Goal: Task Accomplishment & Management: Use online tool/utility

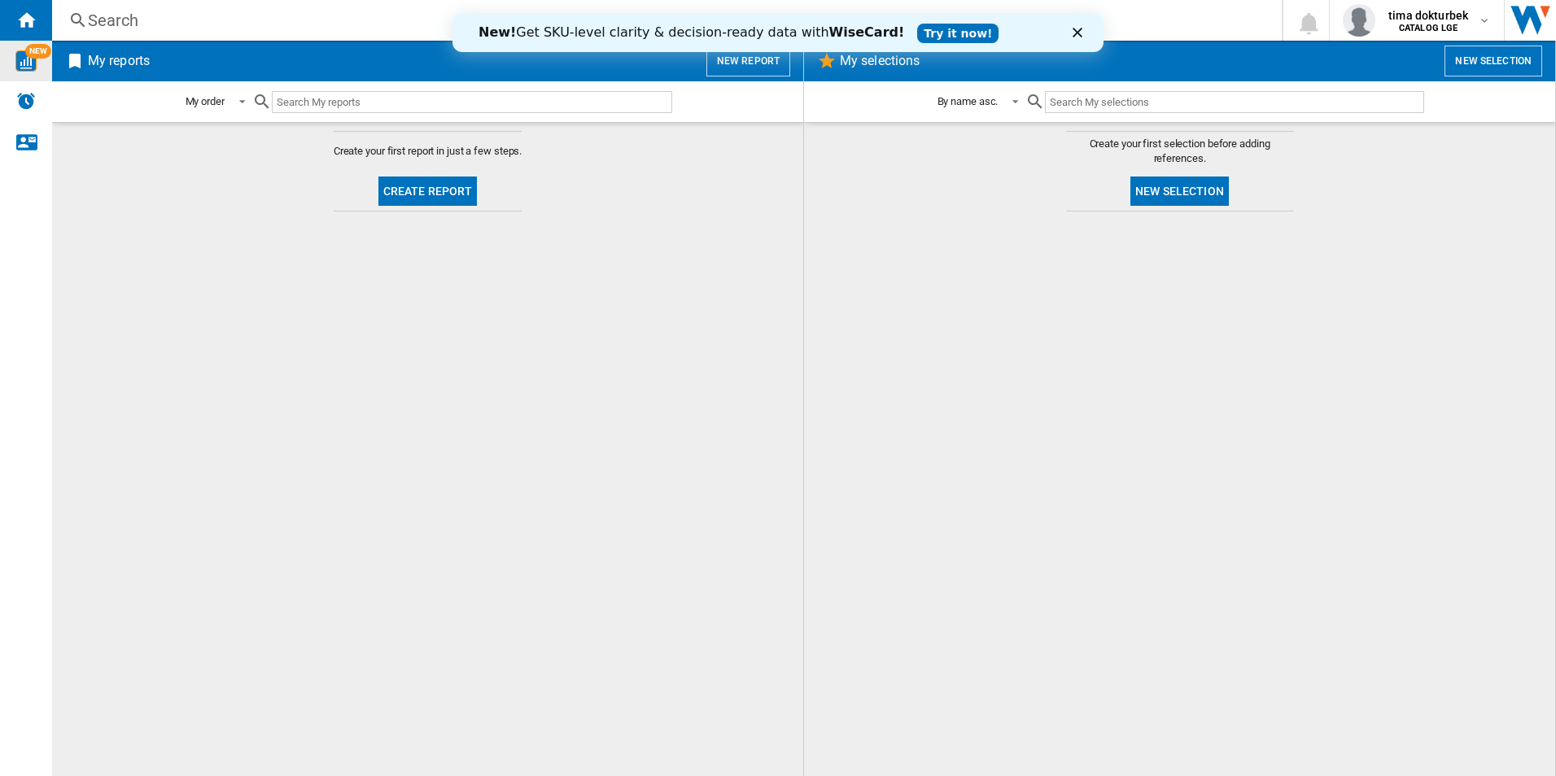
click at [28, 63] on img "WiseCard" at bounding box center [25, 60] width 21 height 21
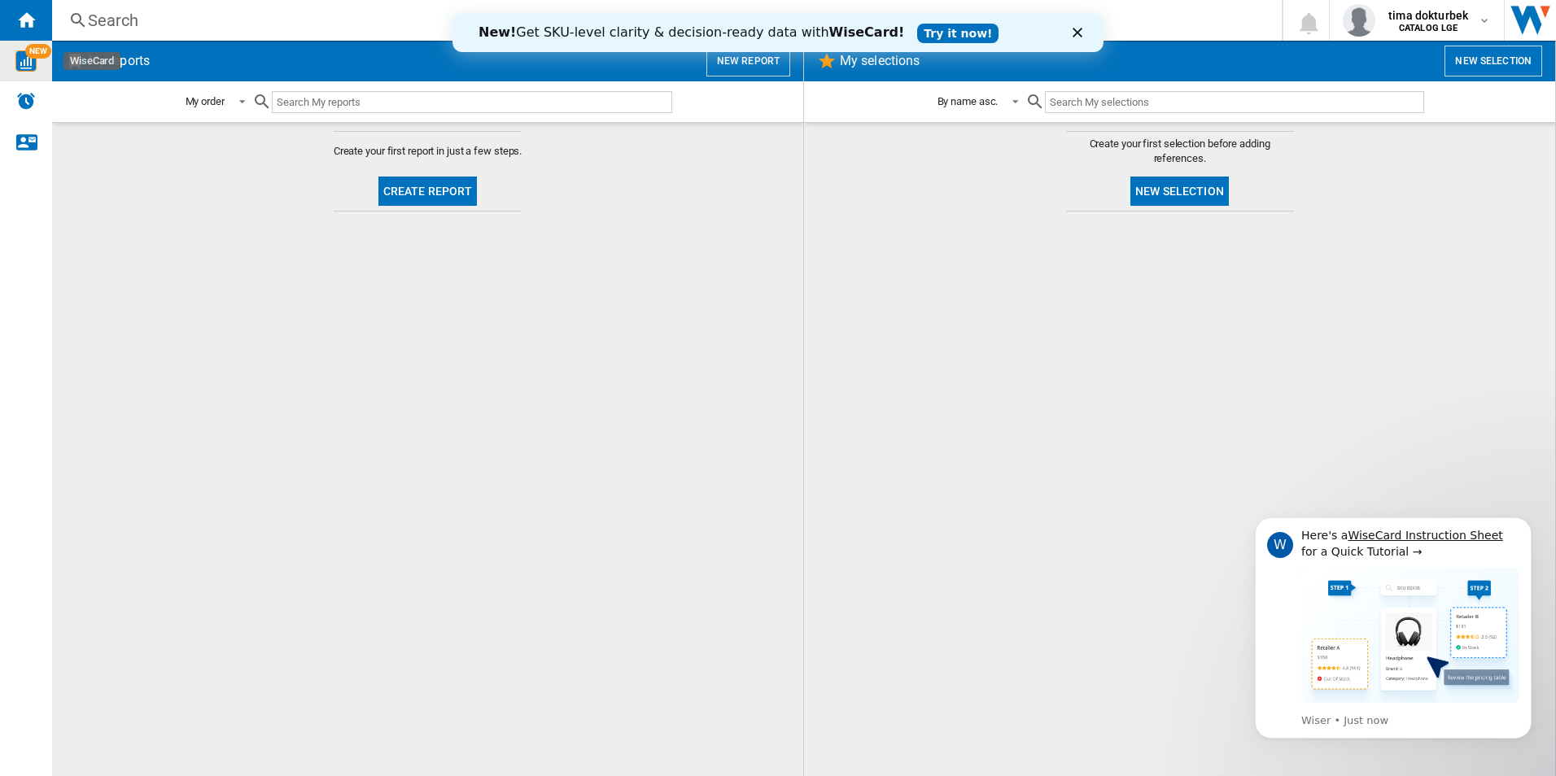
click at [730, 50] on div "New! Get SKU-level clarity & decision-ready data with WiseCard! Try it now!" at bounding box center [778, 32] width 651 height 39
click at [730, 62] on button "New report" at bounding box center [748, 61] width 84 height 31
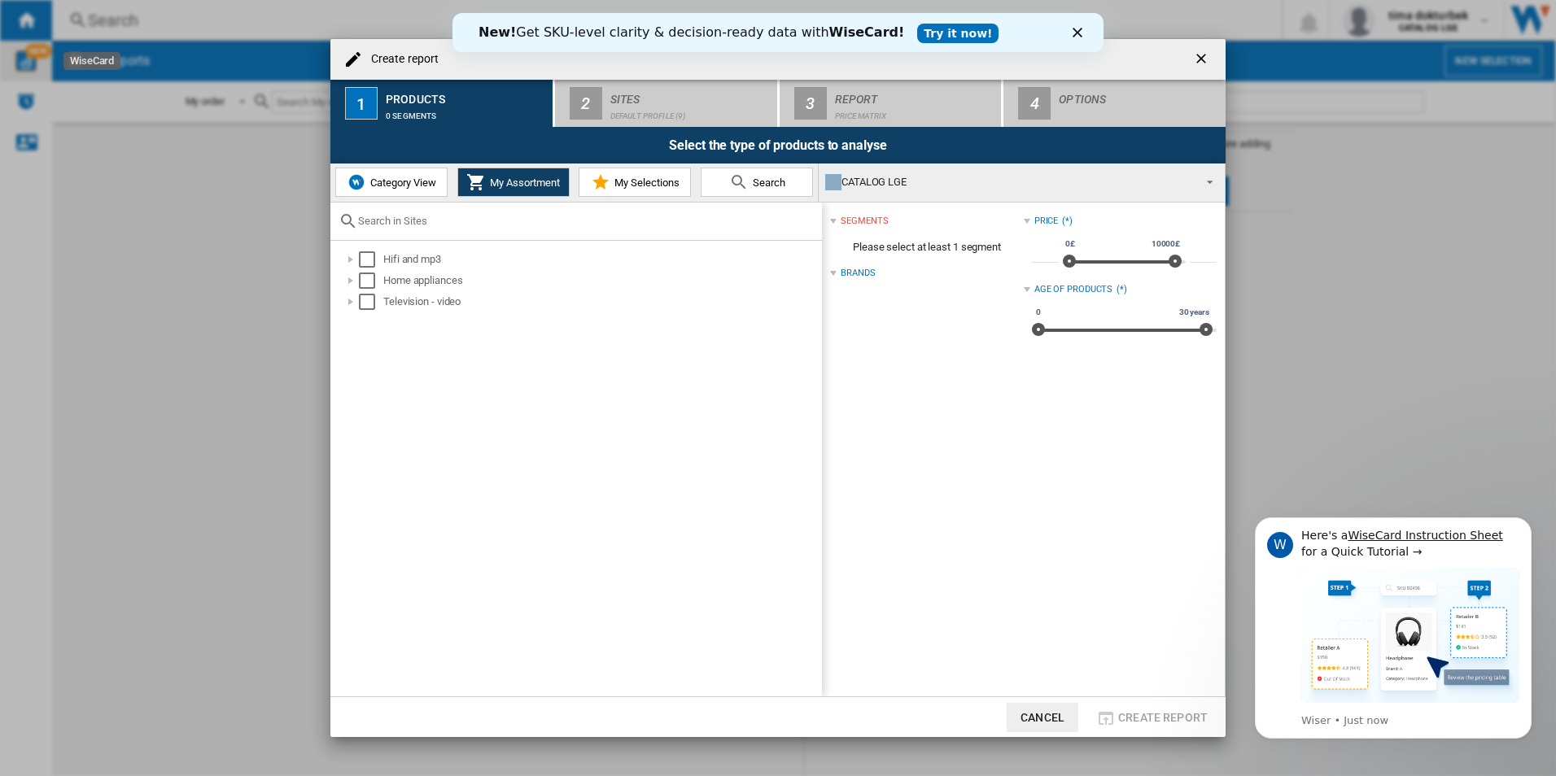
click at [1078, 32] on polygon "Close" at bounding box center [1078, 33] width 10 height 10
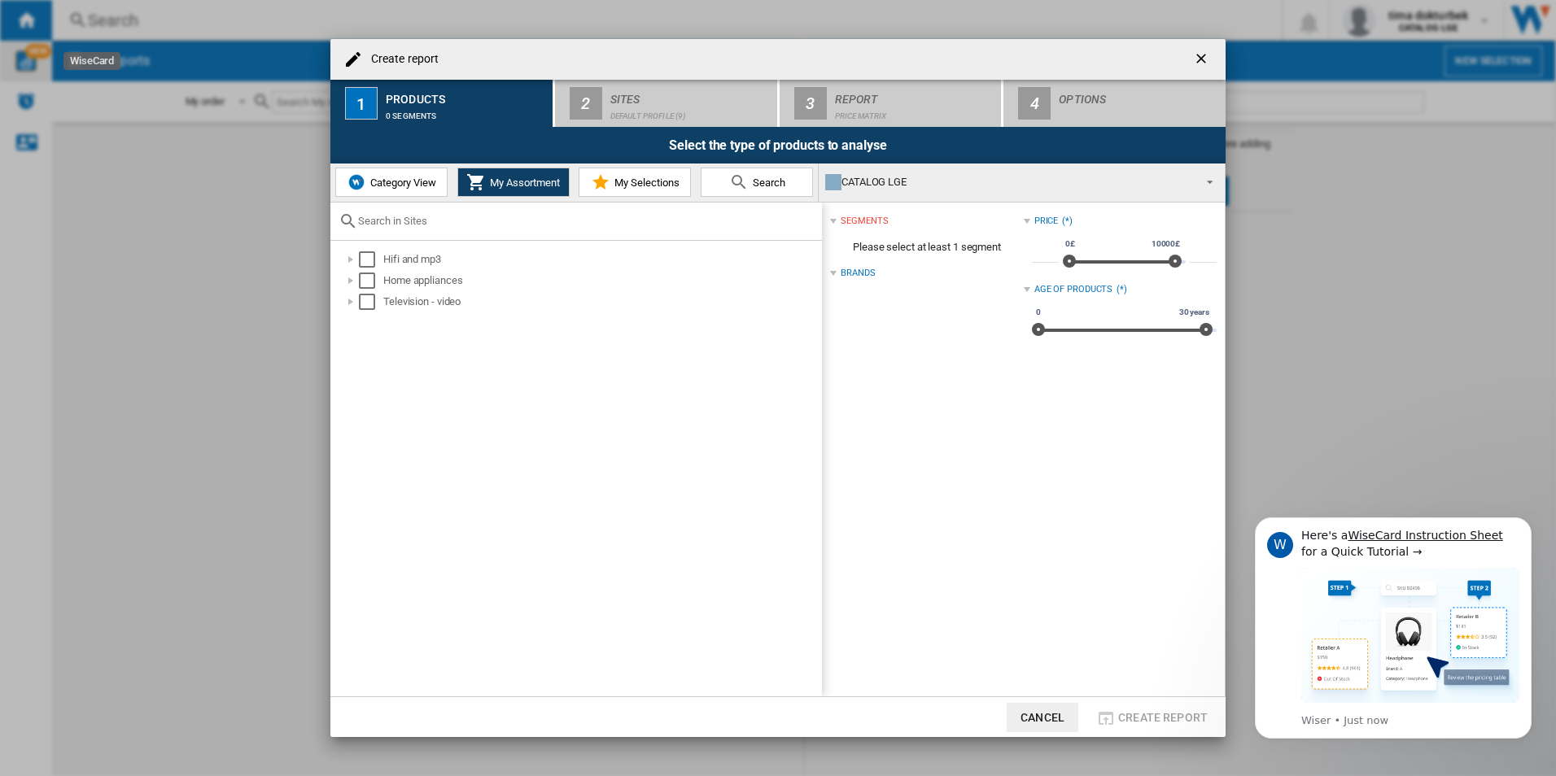
click at [400, 190] on button "Category View" at bounding box center [391, 182] width 112 height 29
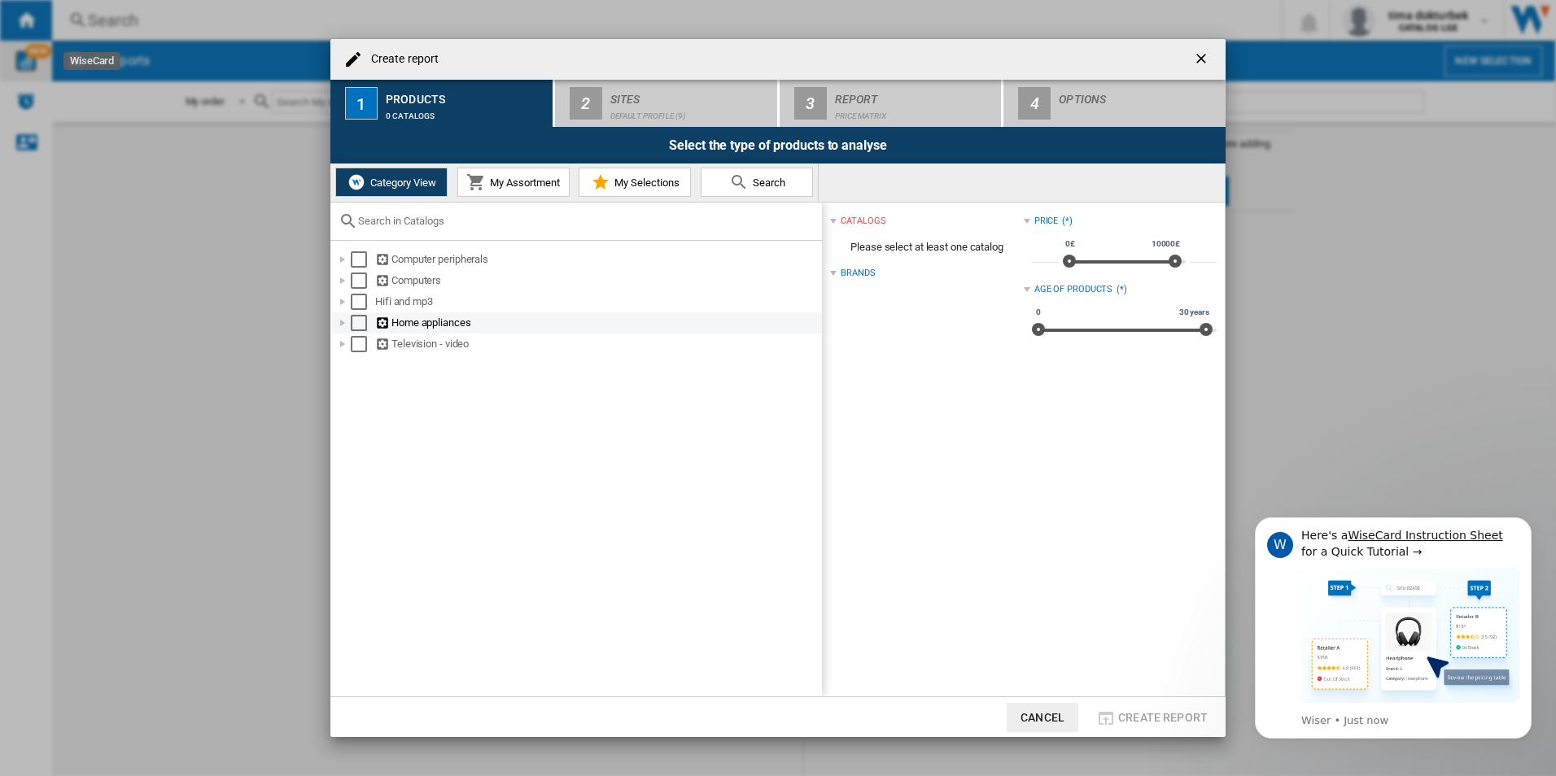
click at [338, 325] on div at bounding box center [343, 323] width 16 height 16
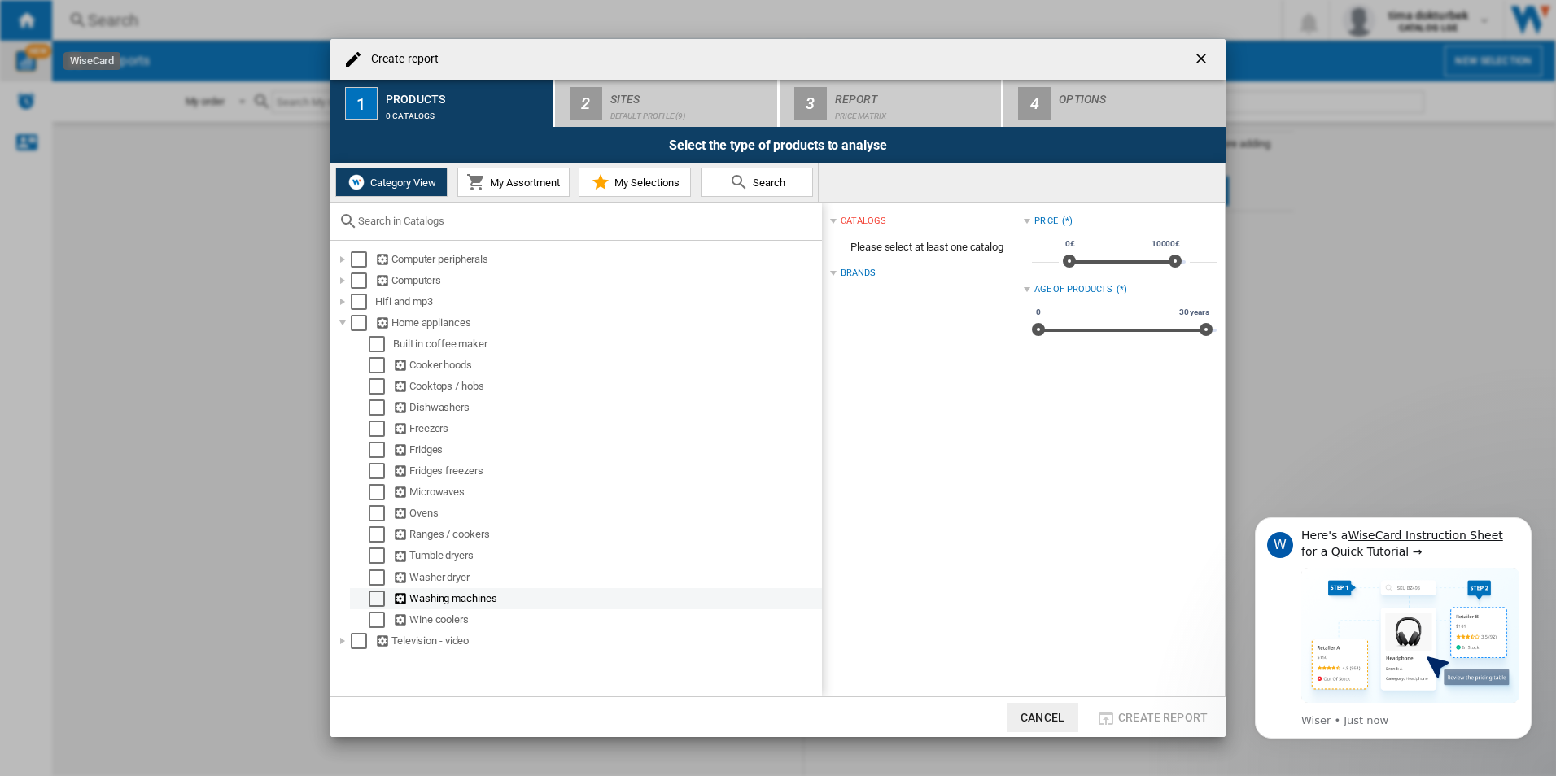
click at [365, 595] on div at bounding box center [360, 599] width 16 height 16
click at [370, 601] on div "Select" at bounding box center [377, 599] width 16 height 16
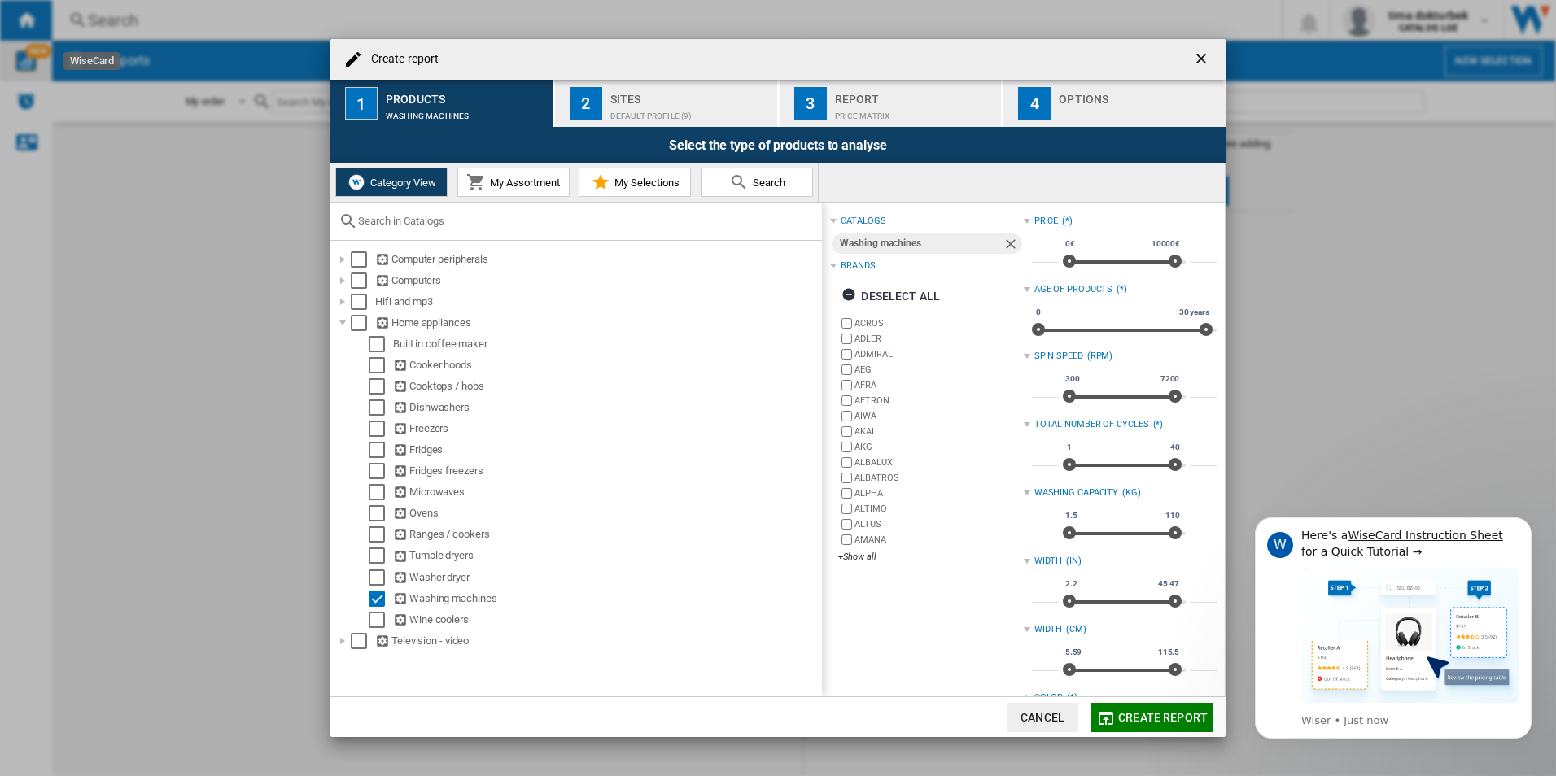
click at [1144, 714] on span "Create report" at bounding box center [1163, 717] width 90 height 13
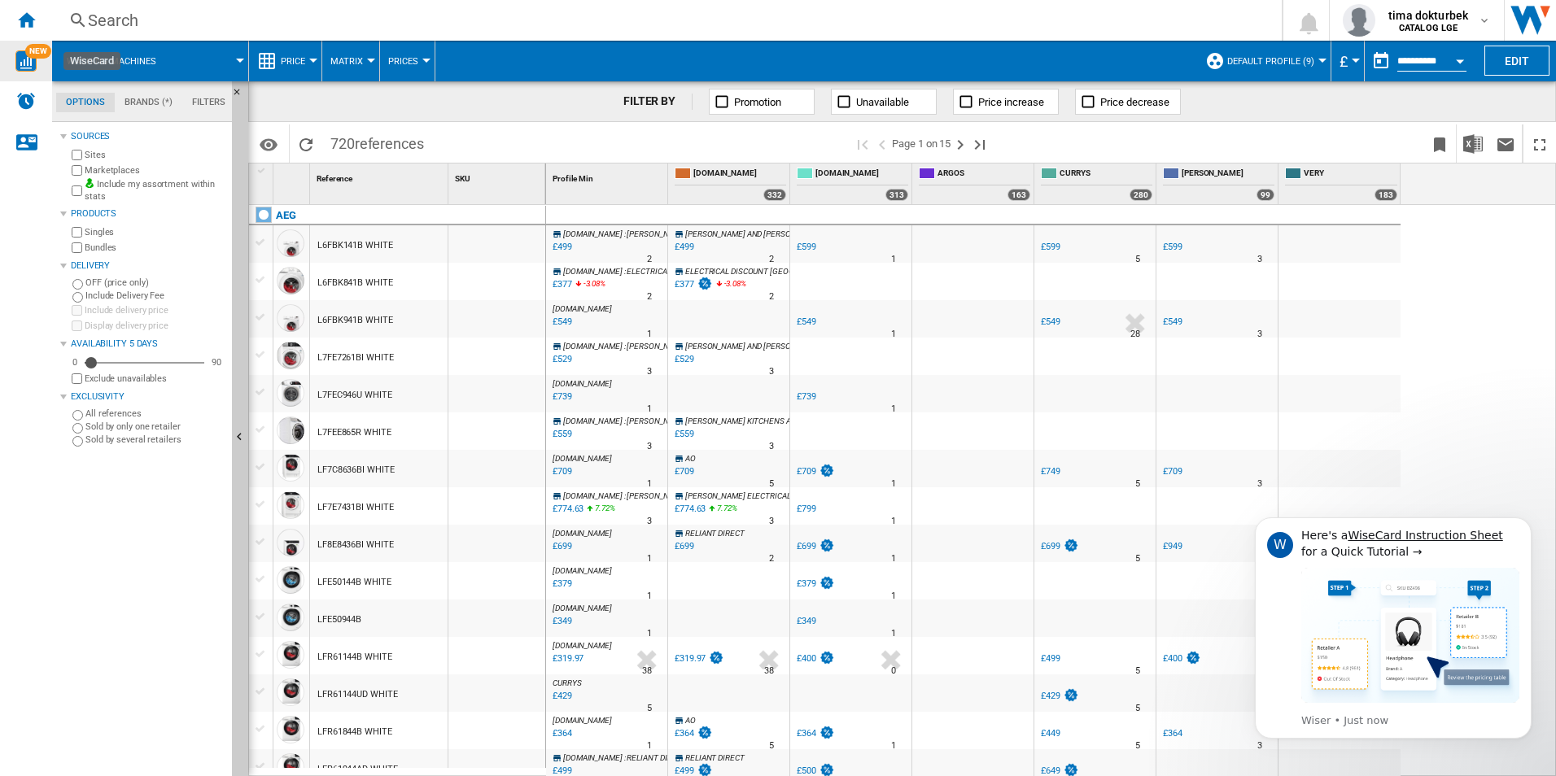
click at [305, 66] on span "Price" at bounding box center [293, 61] width 24 height 11
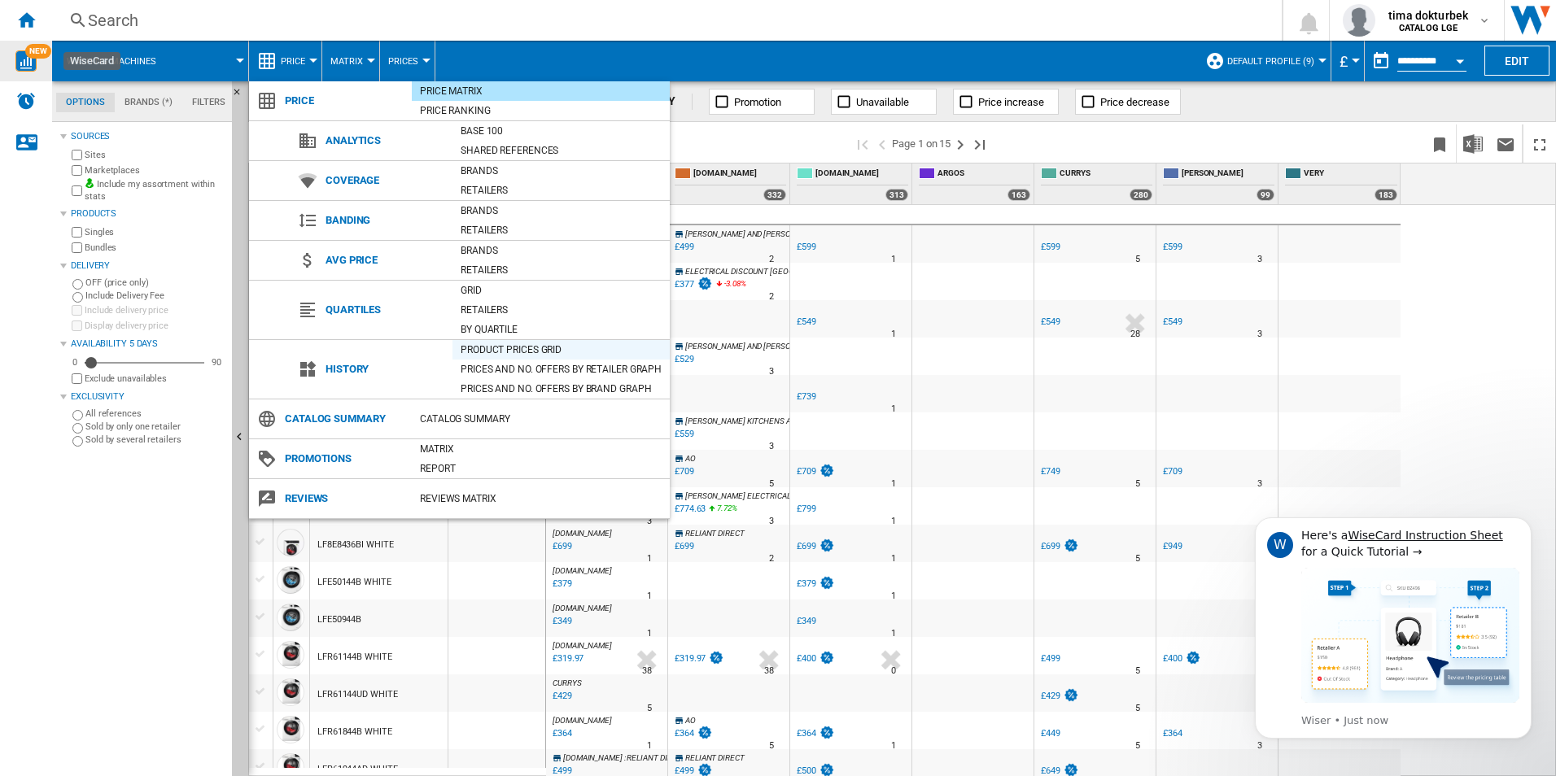
click at [518, 354] on div "Product prices grid" at bounding box center [561, 350] width 217 height 16
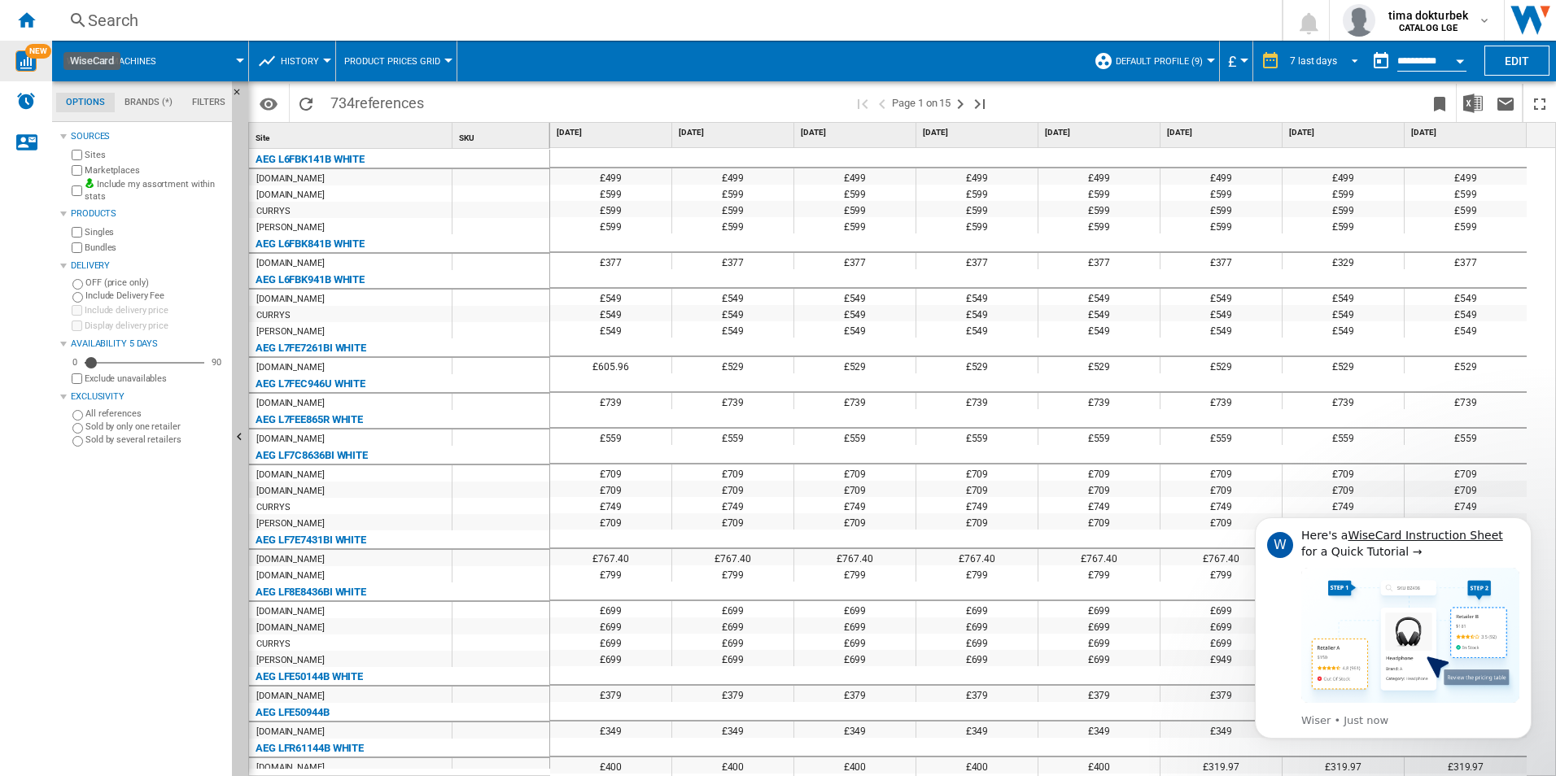
click at [1344, 54] on span "REPORTS.WIZARD.STEPS.REPORT.STEPS.REPORT_OPTIONS.PERIOD: 7 last days" at bounding box center [1351, 59] width 20 height 15
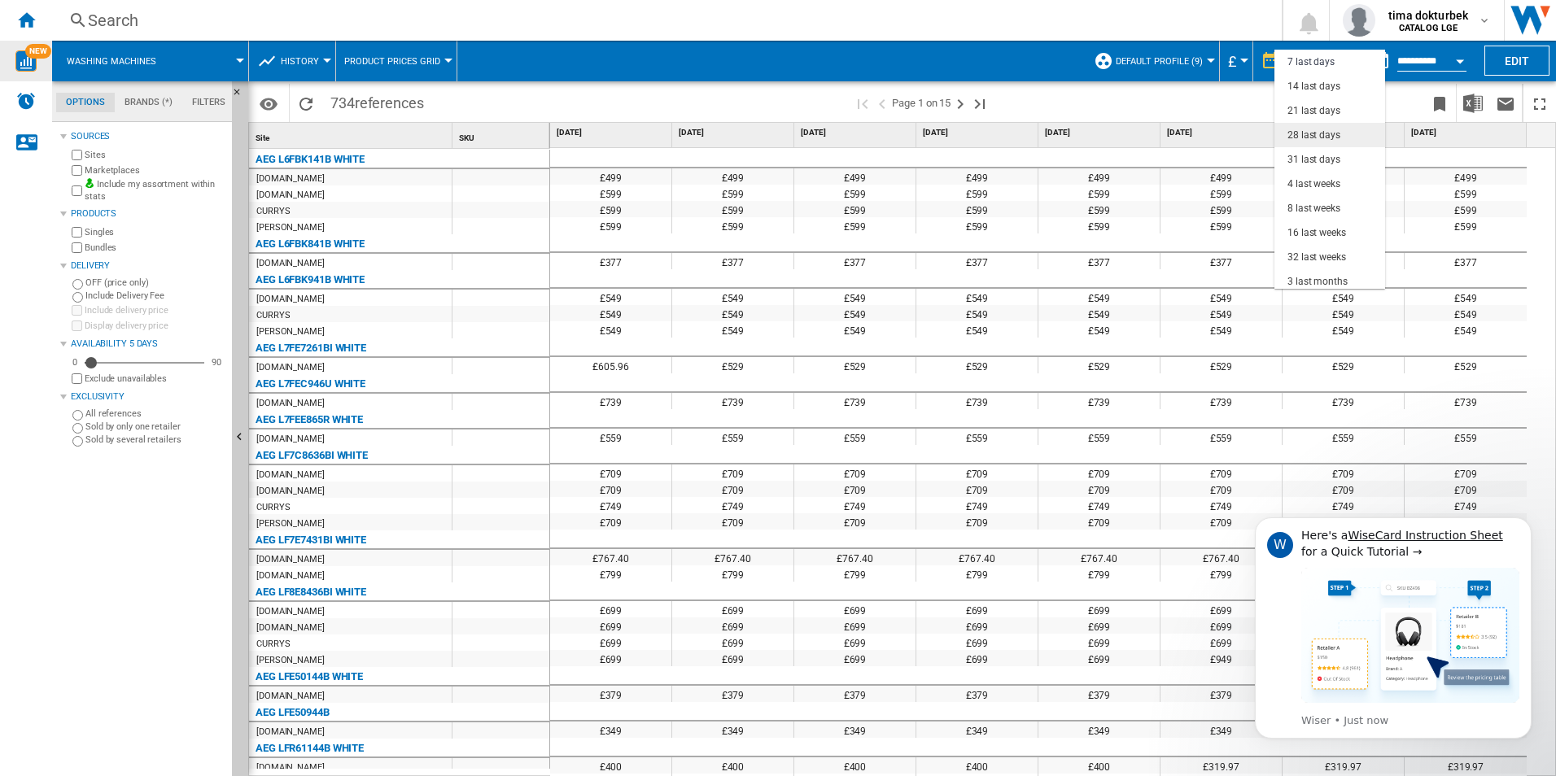
scroll to position [103, 0]
click at [1321, 185] on div "32 last weeks" at bounding box center [1317, 180] width 59 height 14
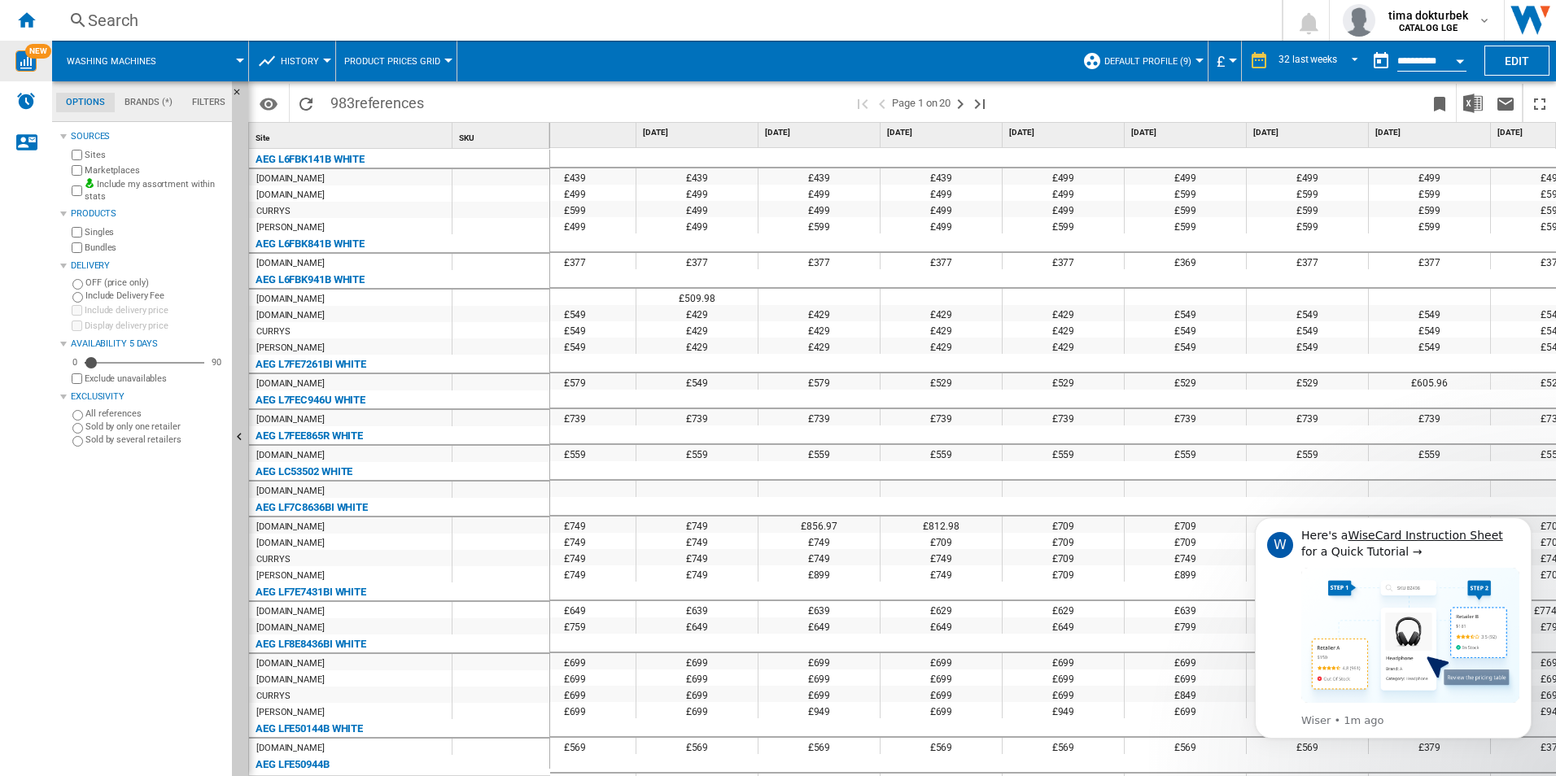
scroll to position [0, 3031]
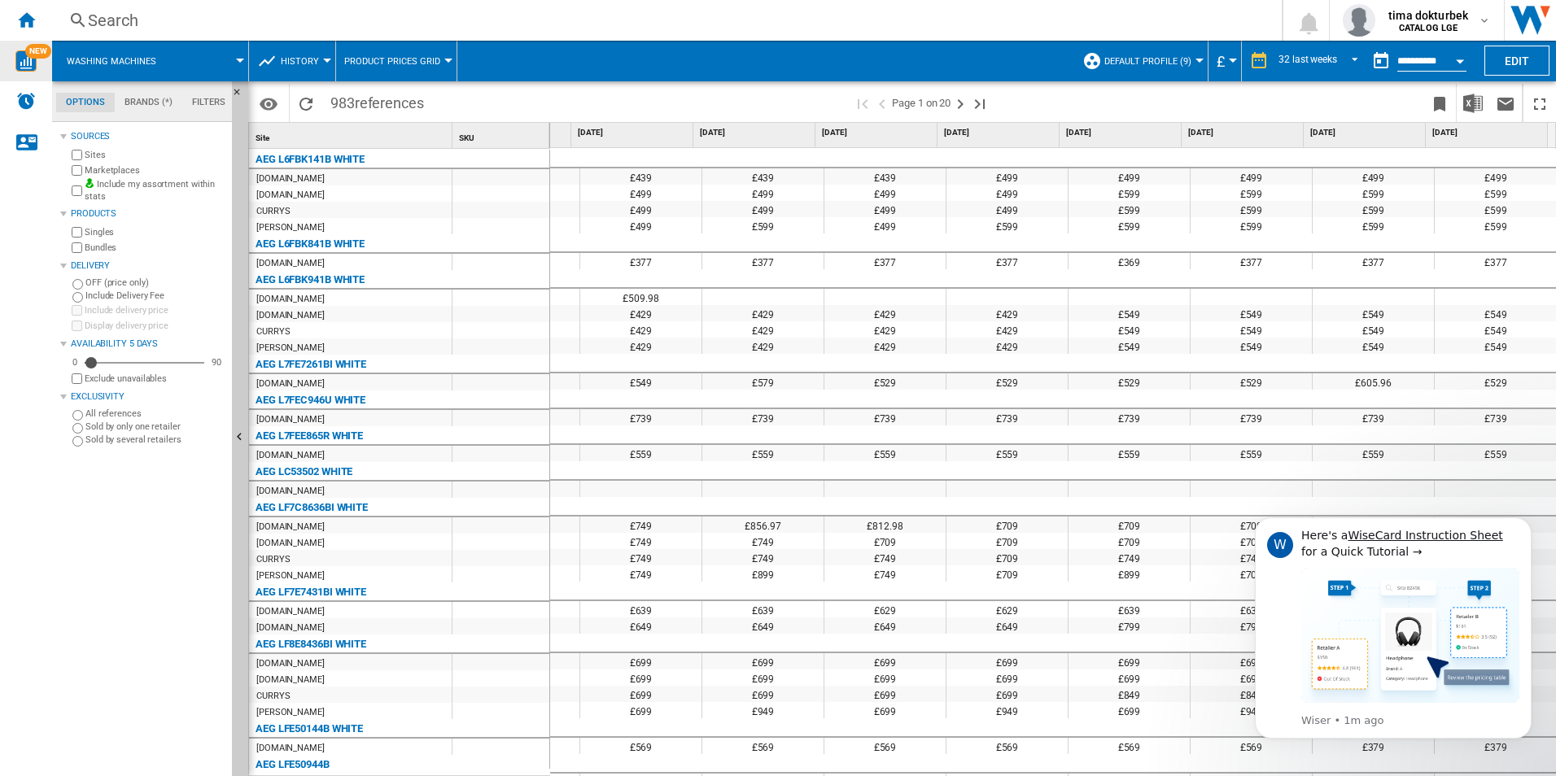
click at [1452, 58] on button "Open calendar" at bounding box center [1460, 58] width 29 height 29
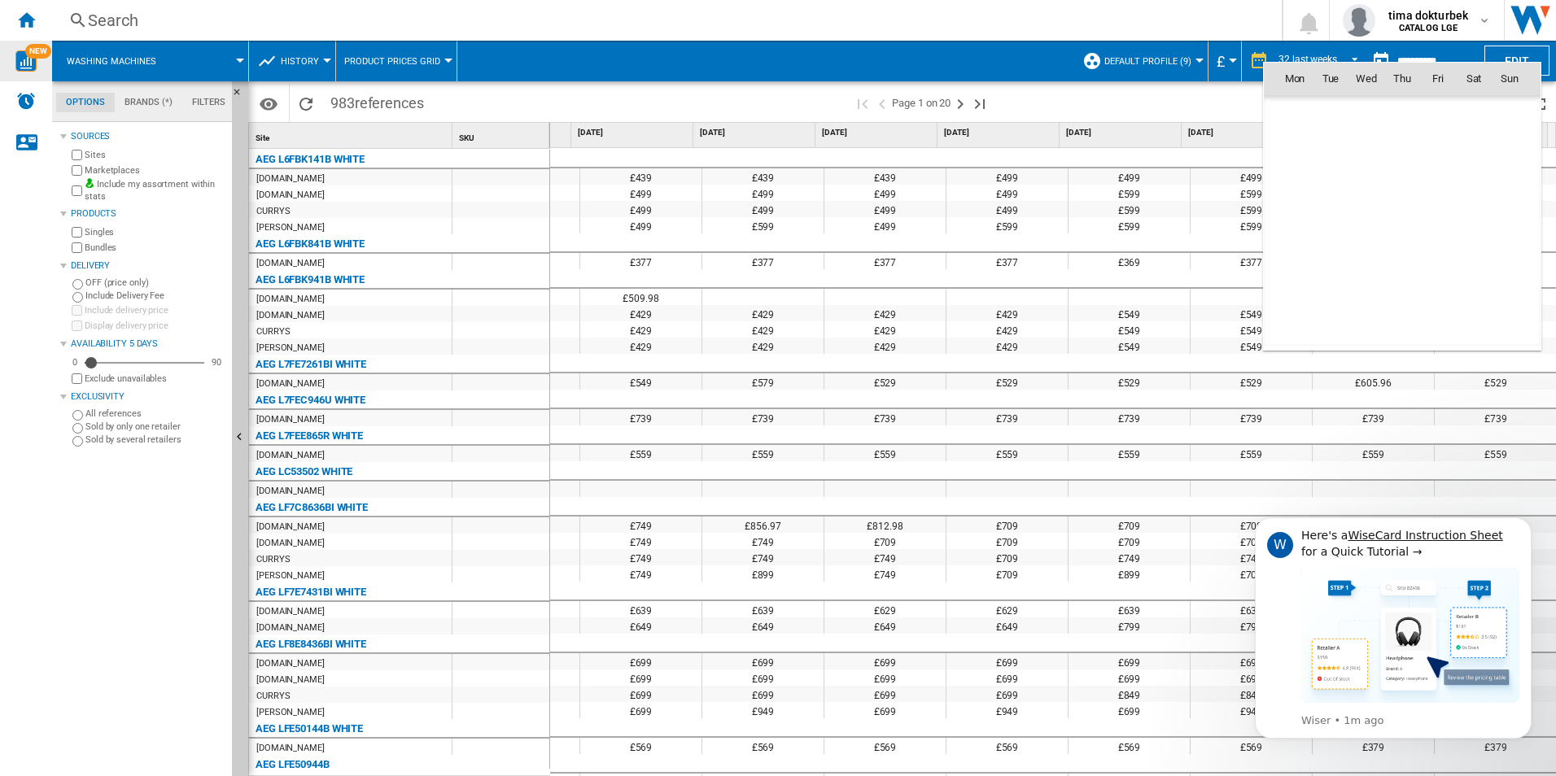
scroll to position [7765, 0]
click at [1452, 57] on div at bounding box center [778, 388] width 1556 height 776
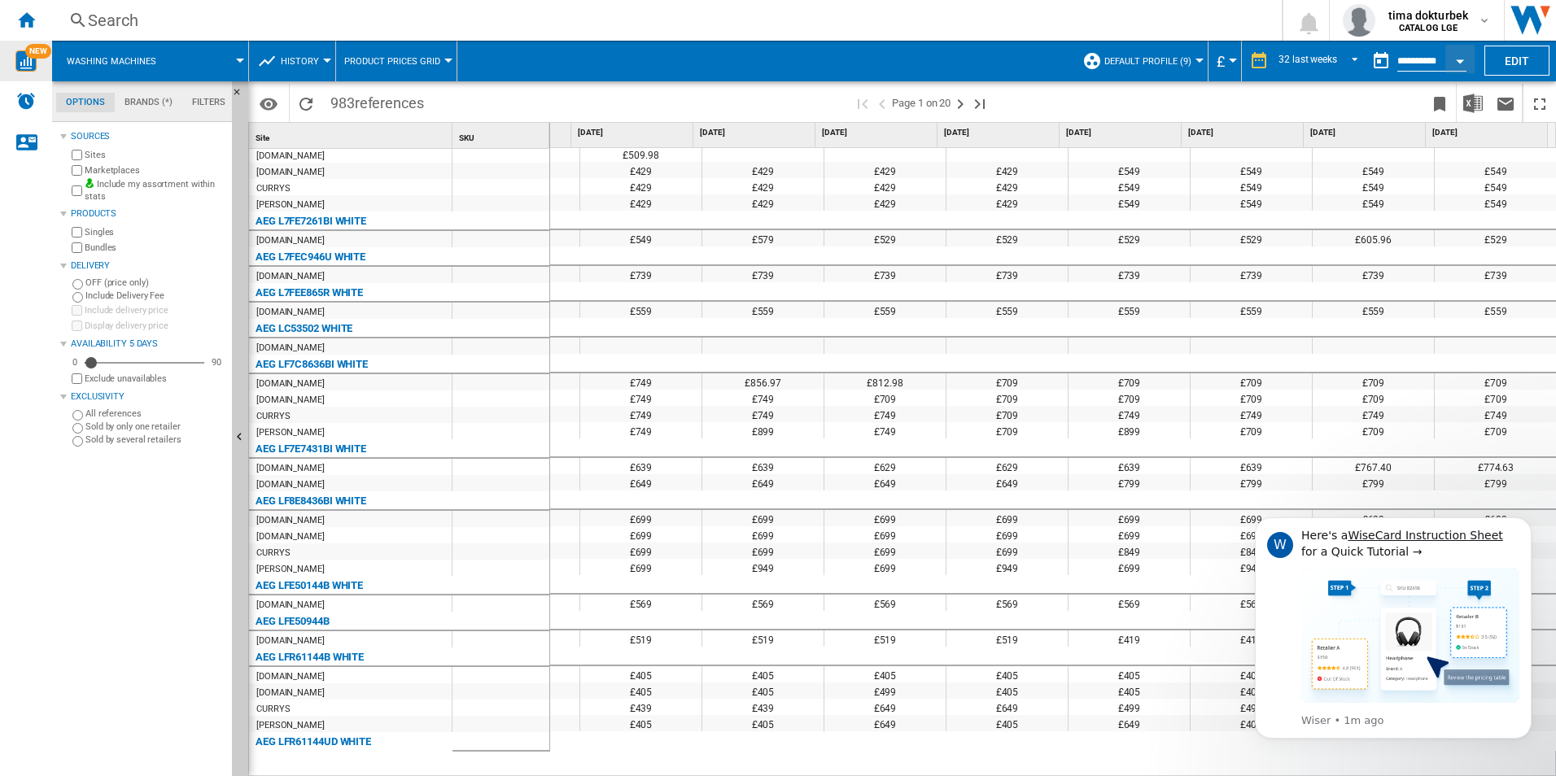
scroll to position [0, 0]
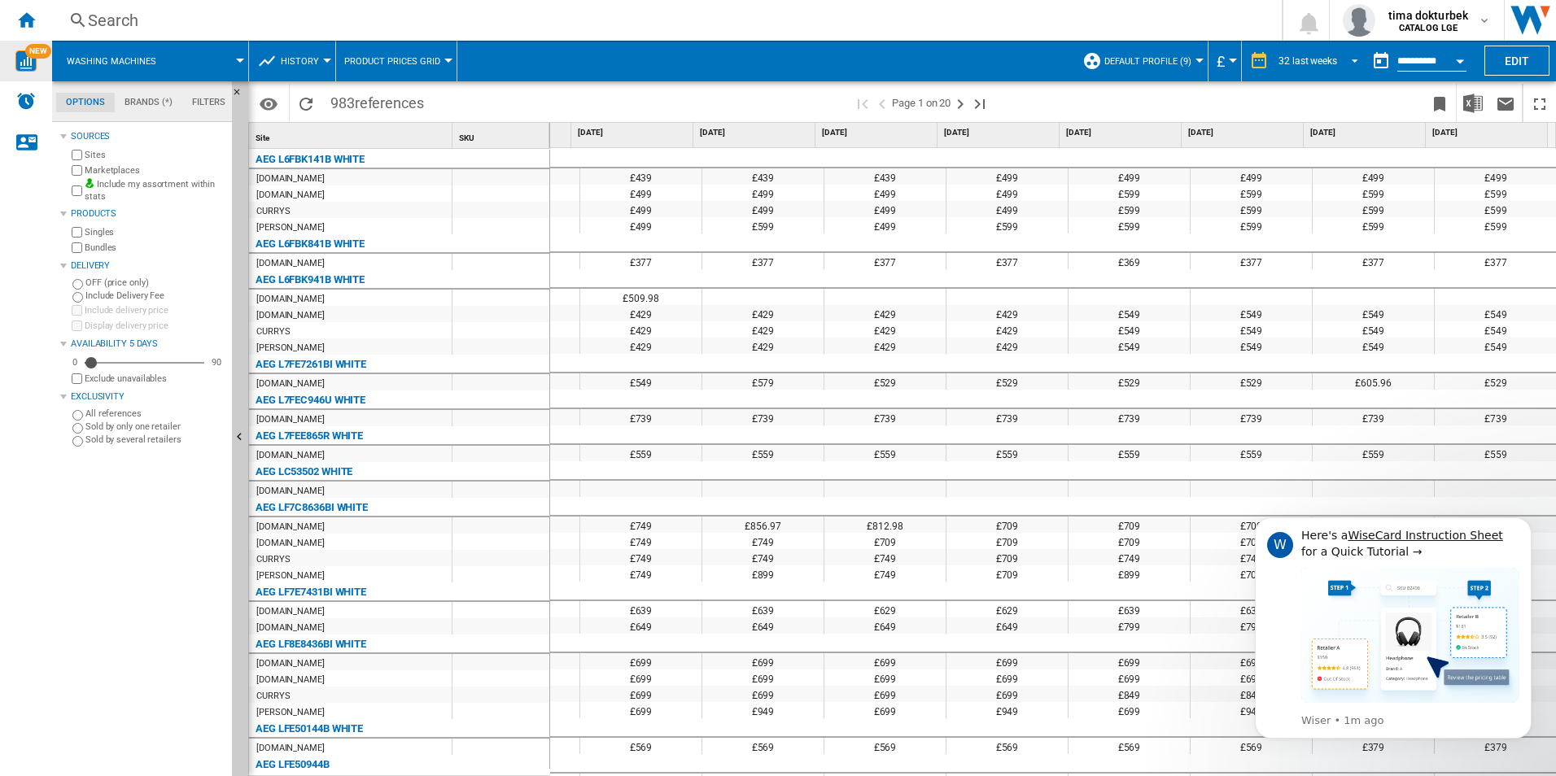
click at [1345, 65] on span "REPORTS.WIZARD.STEPS.REPORT.STEPS.REPORT_OPTIONS.PERIOD: 32 last weeks" at bounding box center [1351, 59] width 20 height 15
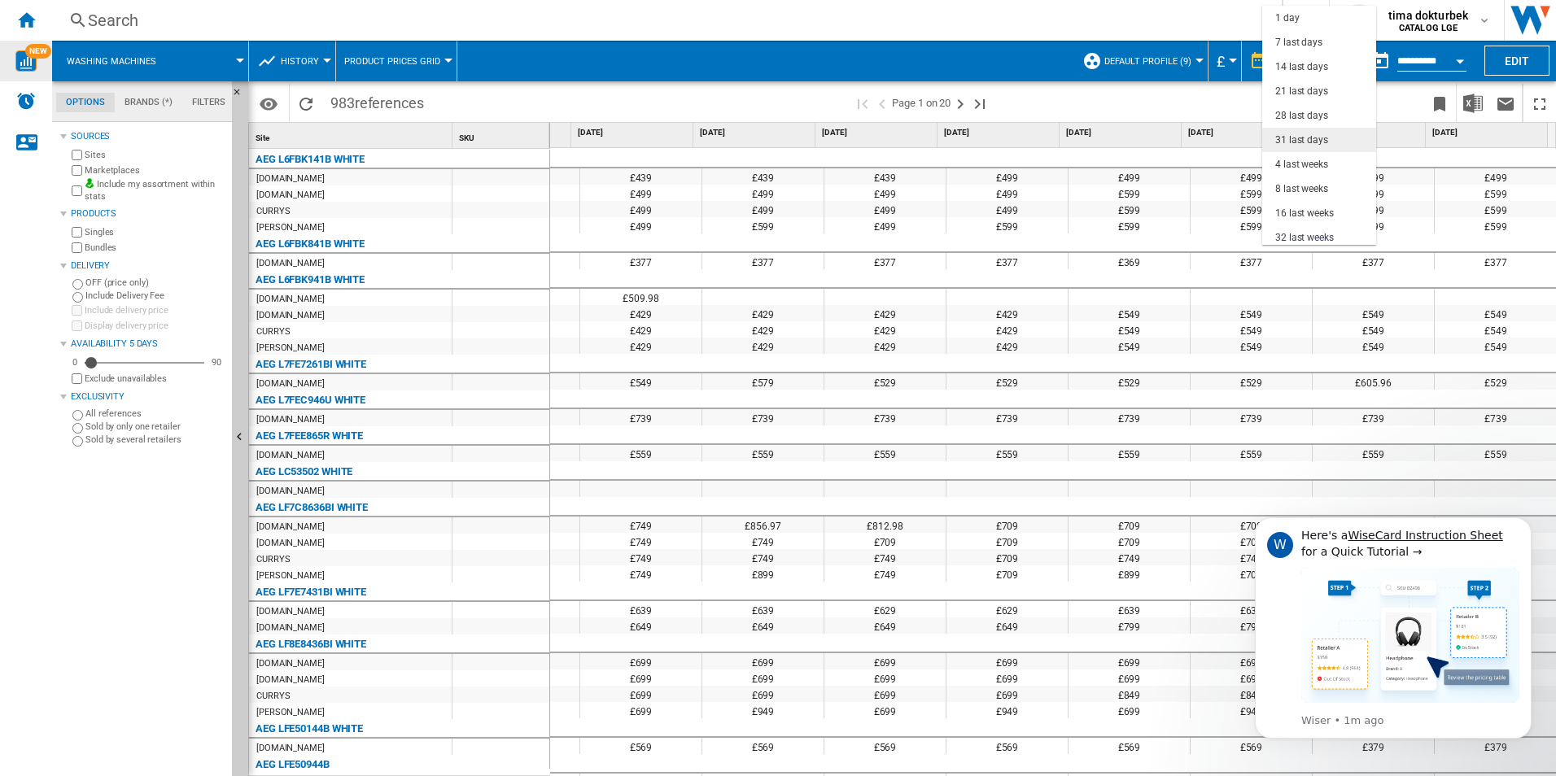
click at [1317, 137] on div "31 last days" at bounding box center [1301, 140] width 53 height 14
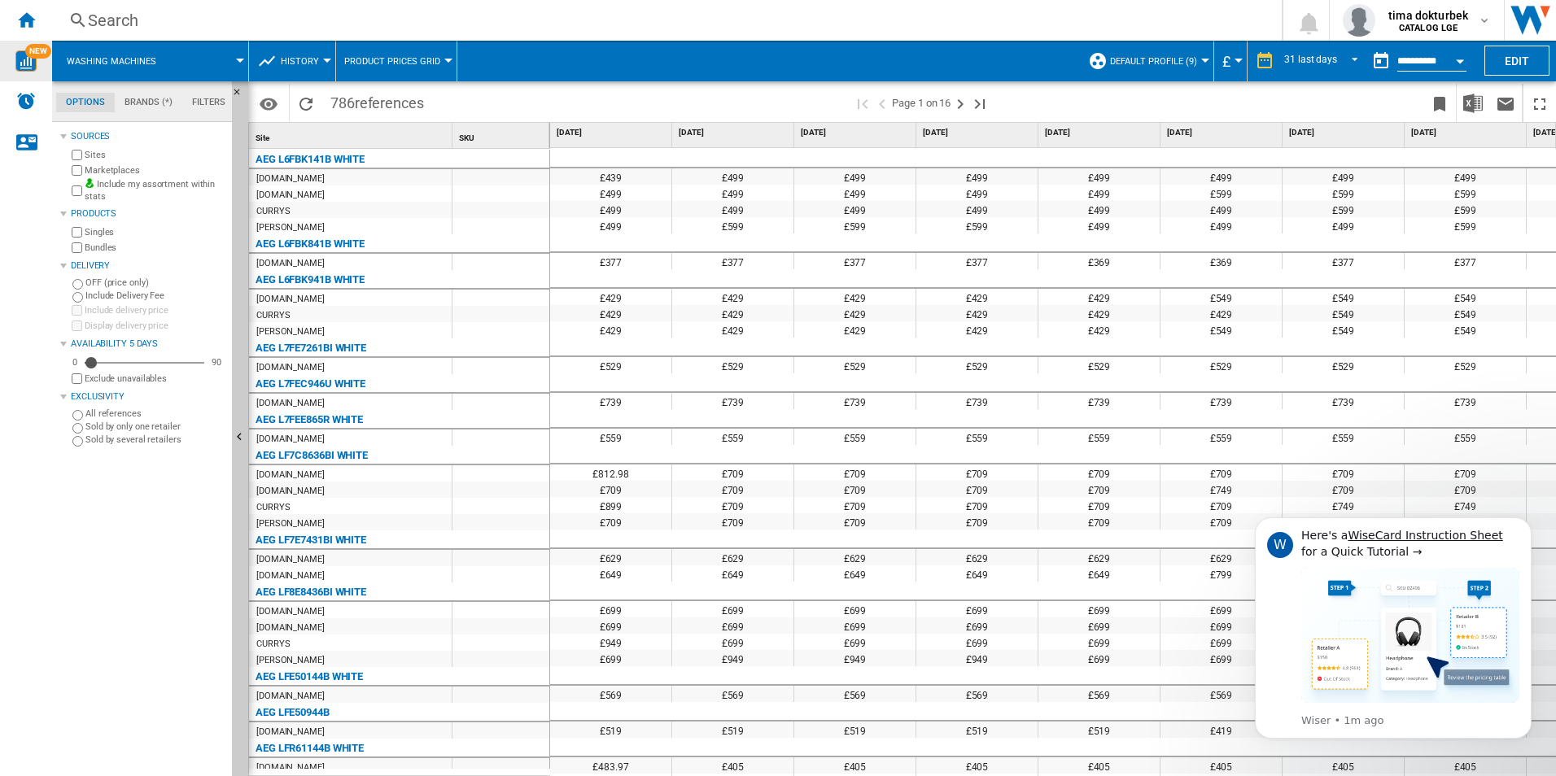
click at [1457, 59] on div "Open calendar" at bounding box center [1460, 61] width 8 height 4
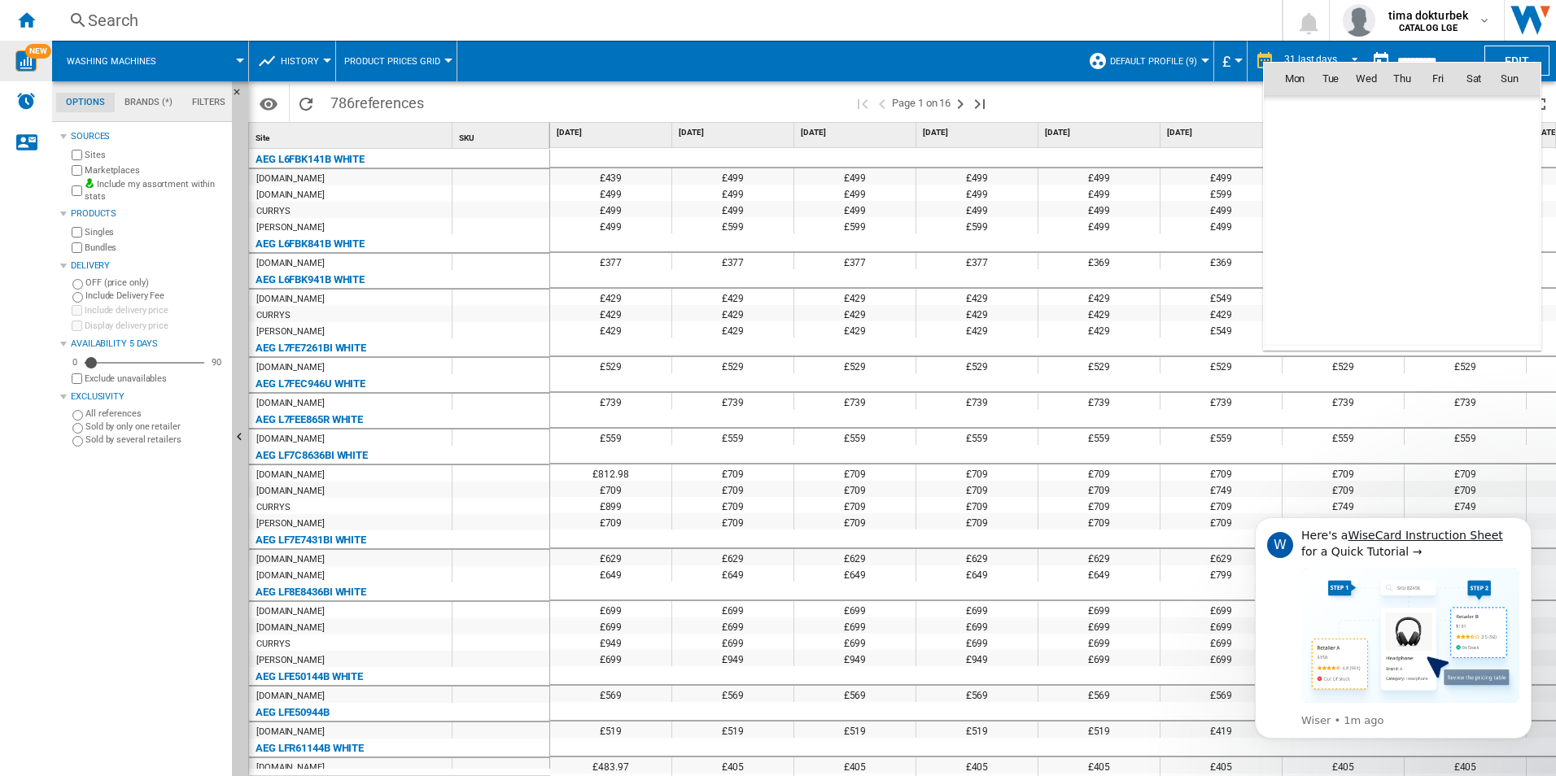
scroll to position [7765, 0]
click at [1199, 107] on div at bounding box center [778, 388] width 1556 height 776
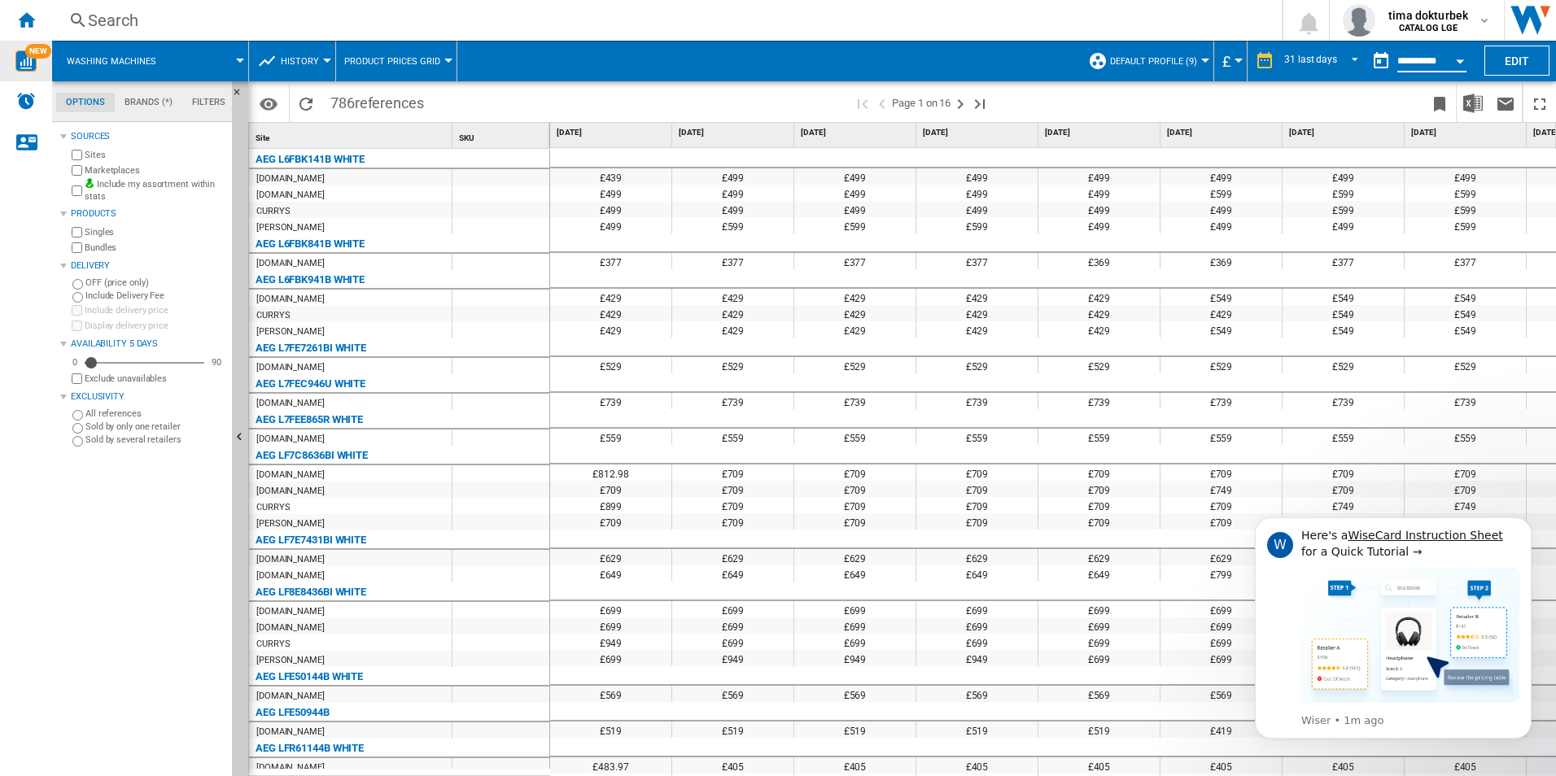
click at [1415, 64] on input "**********" at bounding box center [1431, 63] width 69 height 15
click at [1455, 59] on button "Open calendar" at bounding box center [1460, 58] width 29 height 29
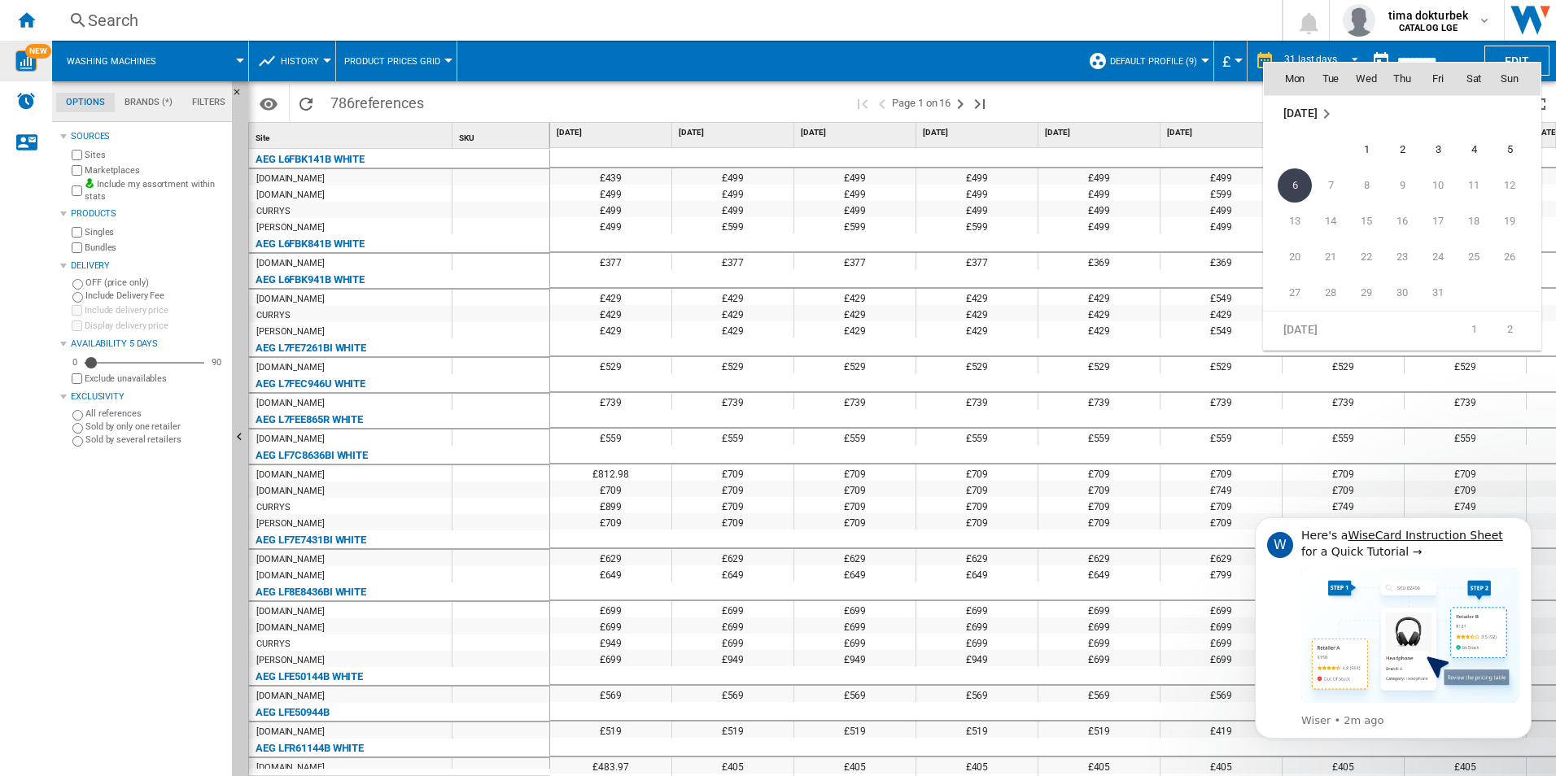
click at [542, 108] on div at bounding box center [778, 388] width 1556 height 776
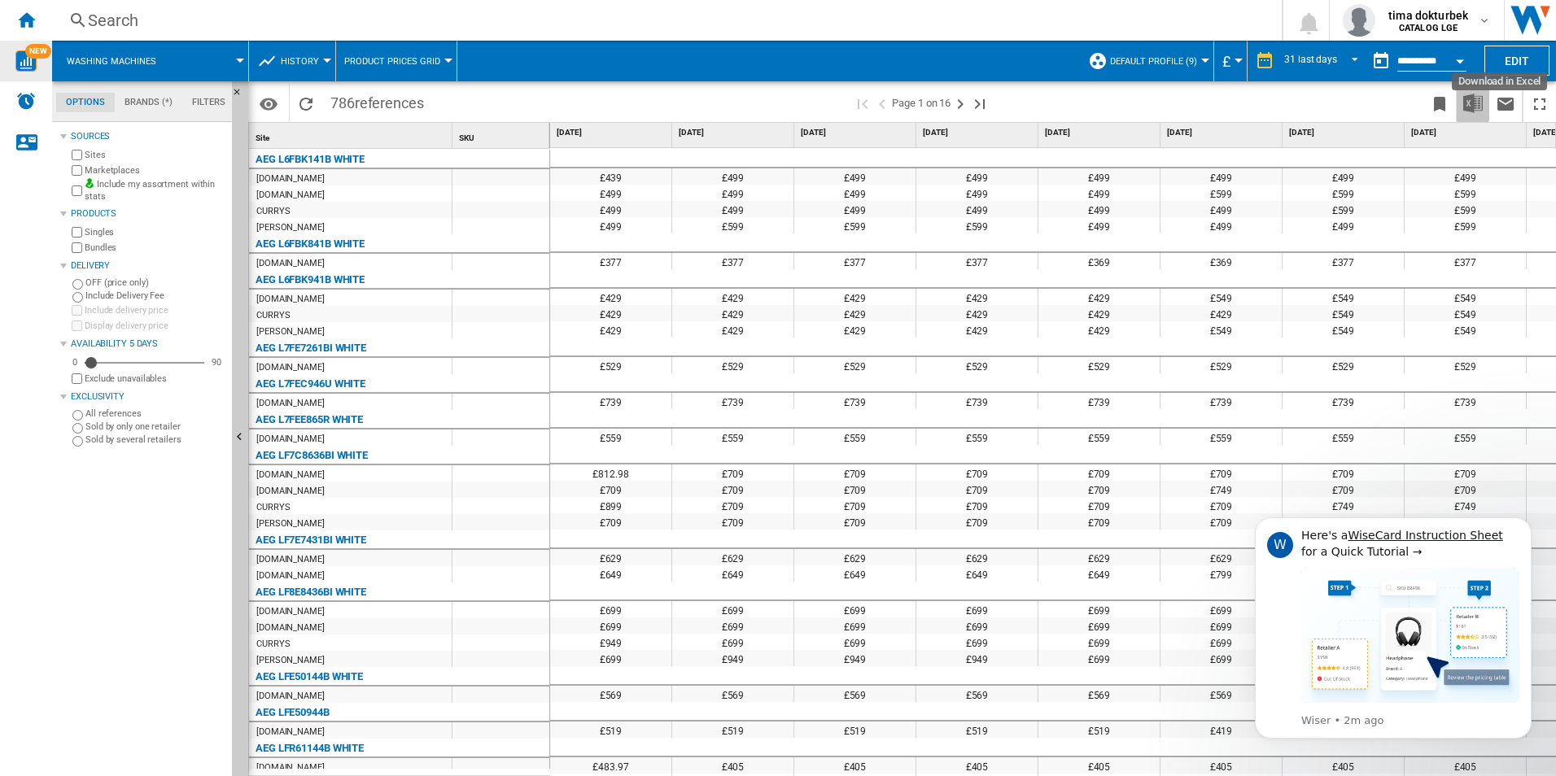
click at [1471, 102] on img "Download in Excel" at bounding box center [1473, 104] width 20 height 20
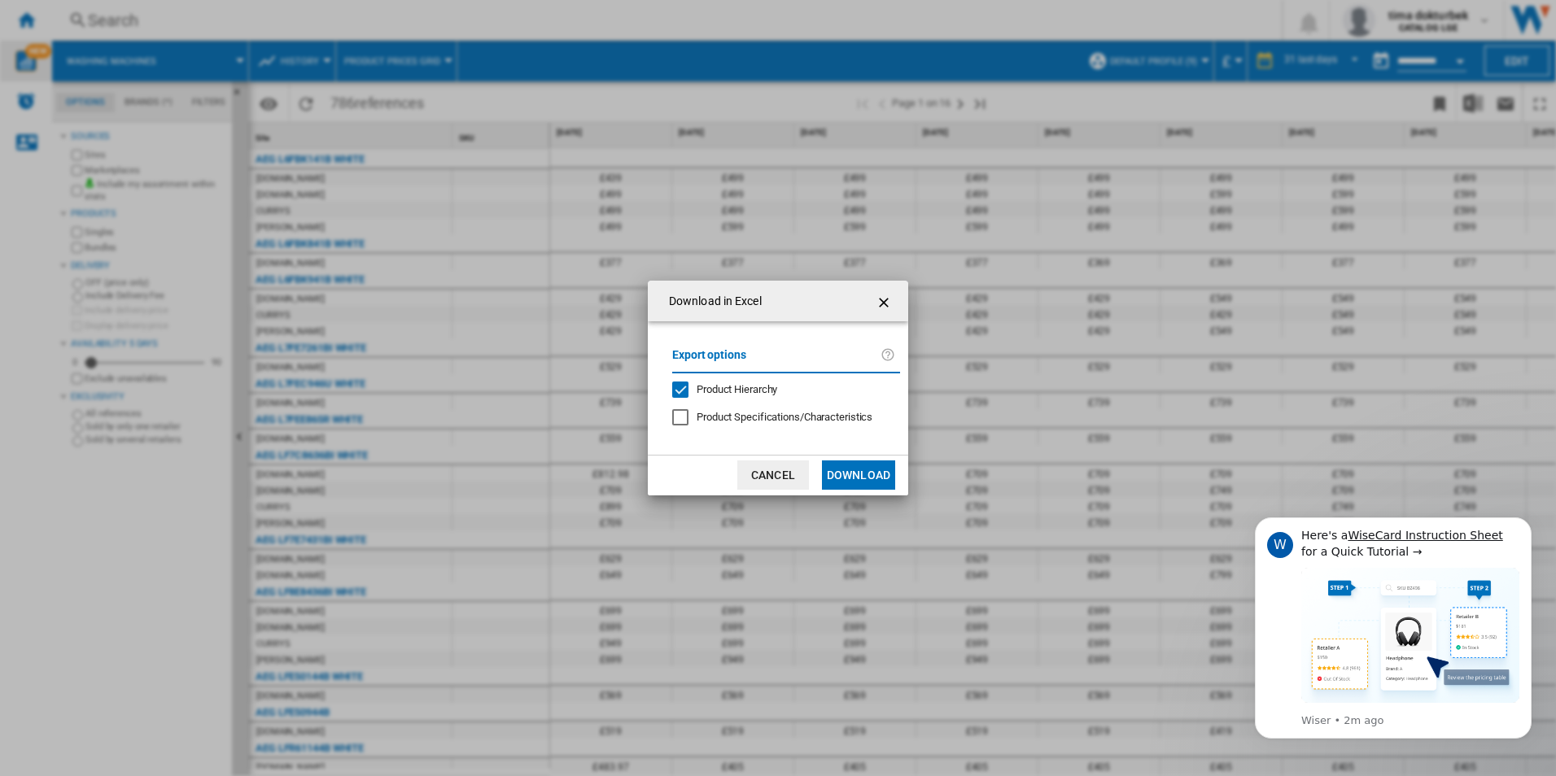
click at [770, 418] on span "Product Specifications/Characteristics" at bounding box center [785, 417] width 176 height 12
click at [838, 477] on button "Download" at bounding box center [858, 475] width 73 height 29
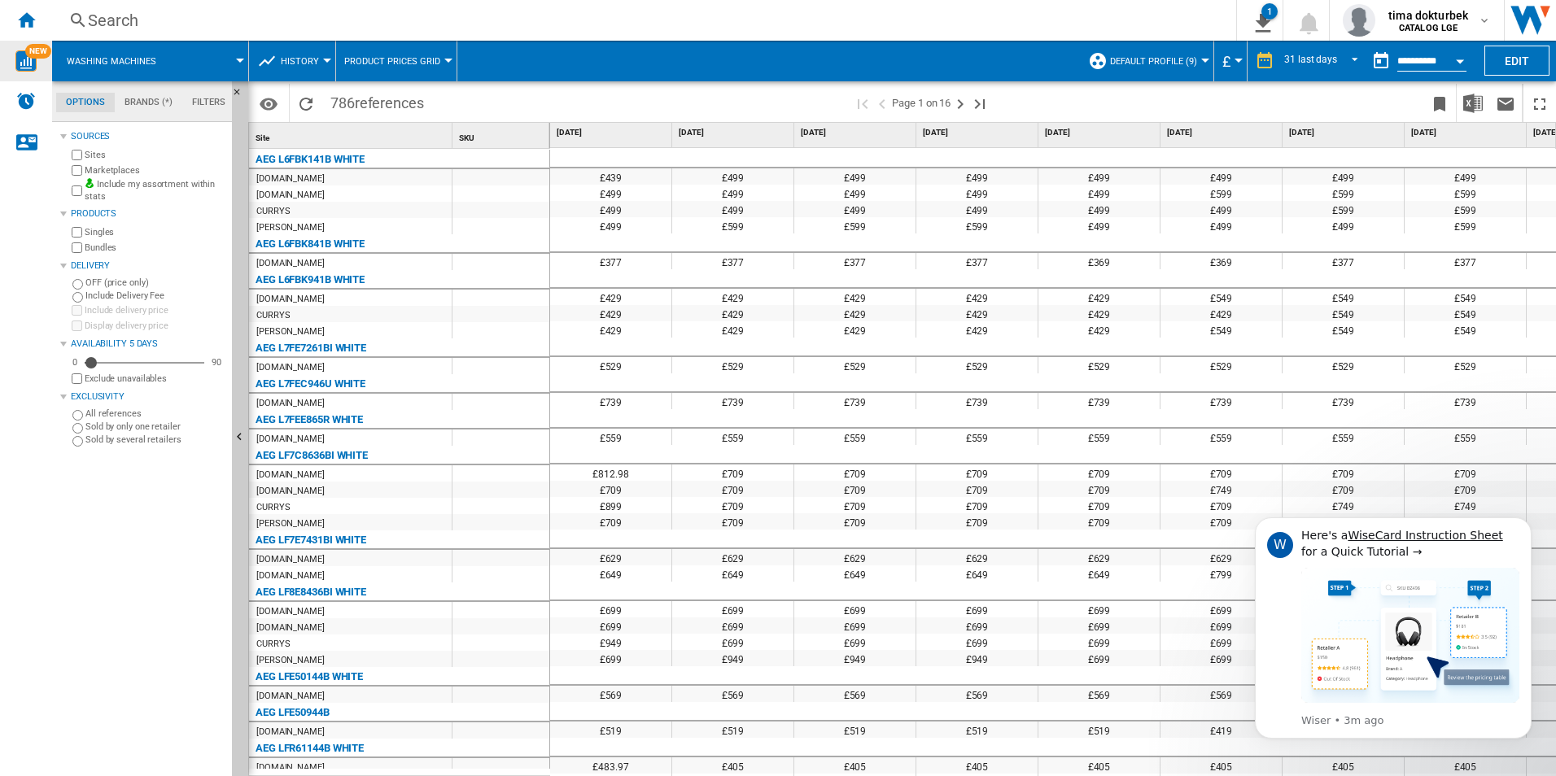
click at [178, 243] on label "Bundles" at bounding box center [155, 248] width 141 height 12
click at [139, 102] on md-tab-item "Brands (*)" at bounding box center [149, 103] width 68 height 20
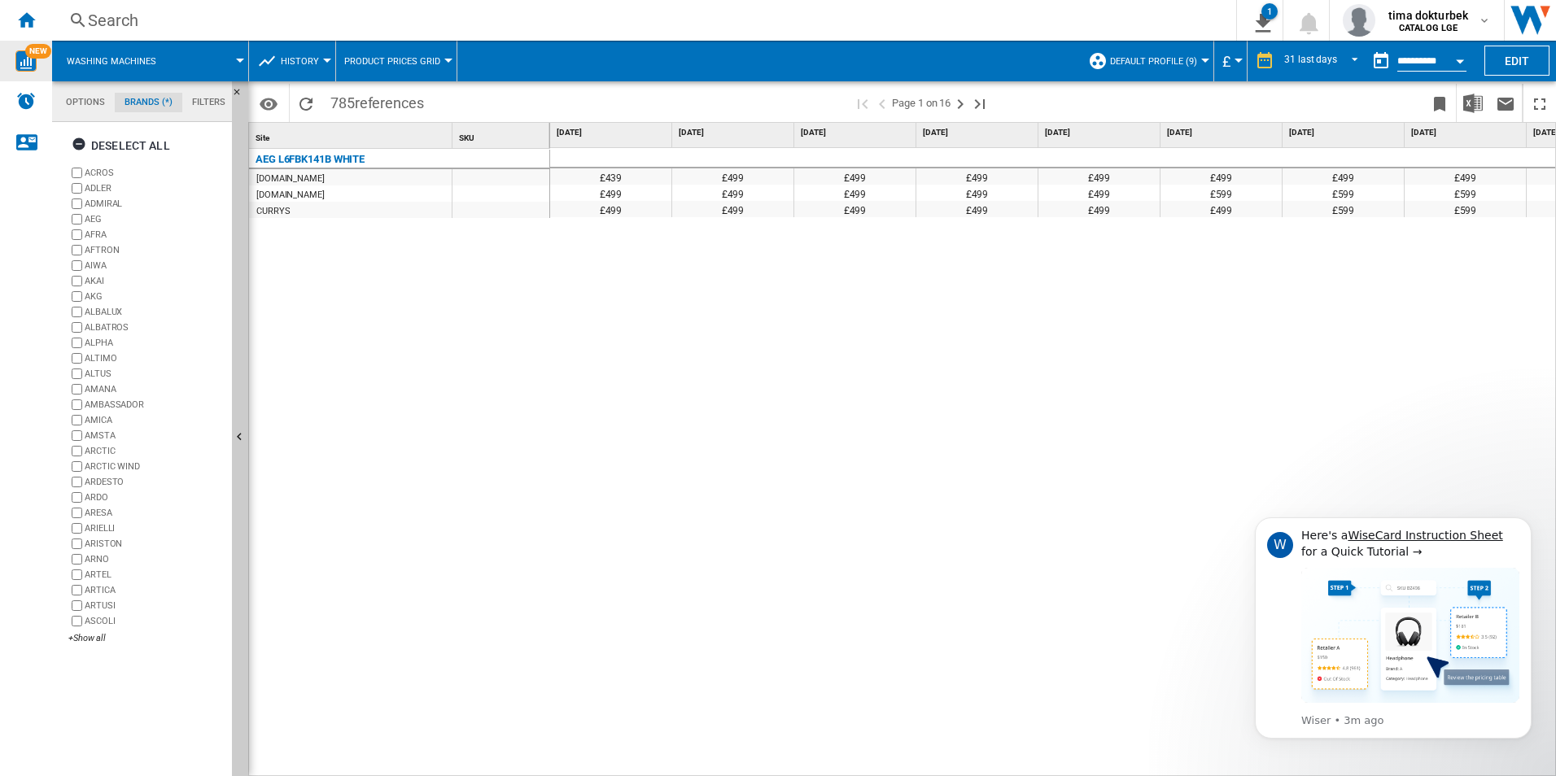
click at [1195, 62] on span "Default profile (9)" at bounding box center [1153, 61] width 87 height 11
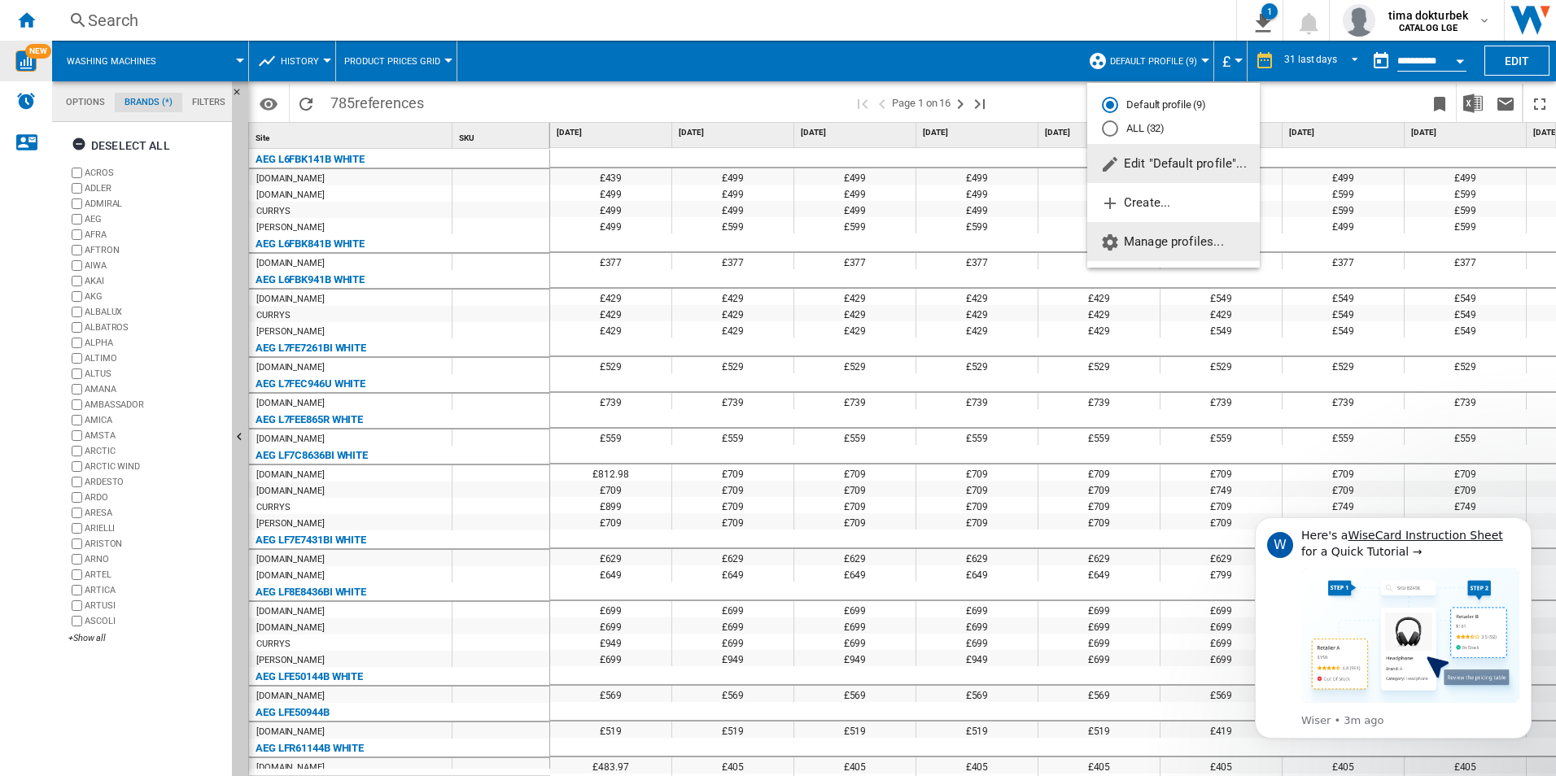
click at [1157, 231] on button "Manage profiles..." at bounding box center [1173, 241] width 173 height 39
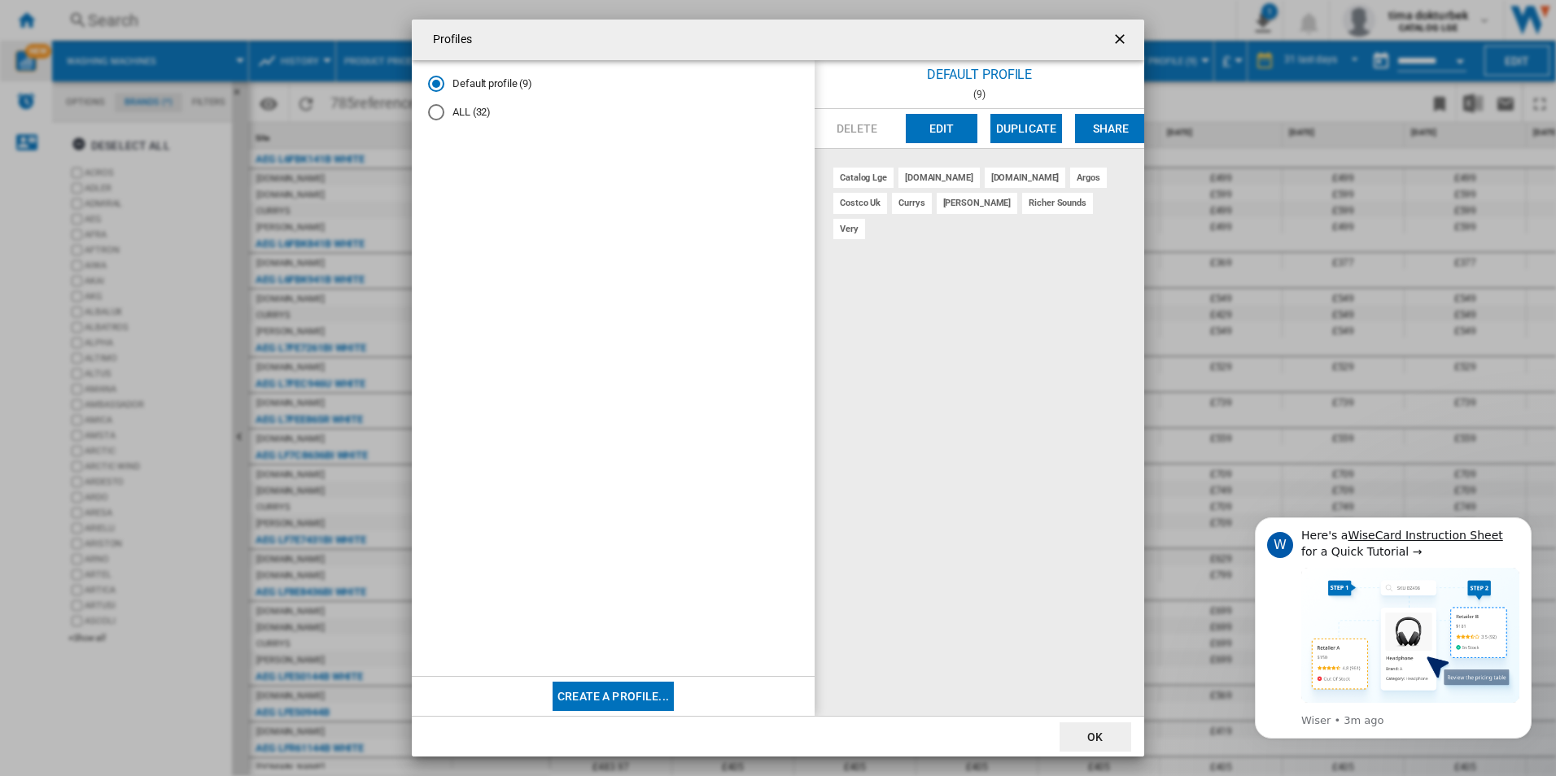
click at [435, 109] on div "ALL (32)" at bounding box center [436, 112] width 16 height 16
click at [431, 85] on div "Default profile (9)" at bounding box center [436, 84] width 16 height 16
click at [455, 111] on md-radio-button "ALL (32)" at bounding box center [613, 112] width 370 height 15
click at [843, 279] on div "lg" at bounding box center [844, 279] width 23 height 20
click at [594, 702] on button "Create a profile..." at bounding box center [613, 696] width 121 height 29
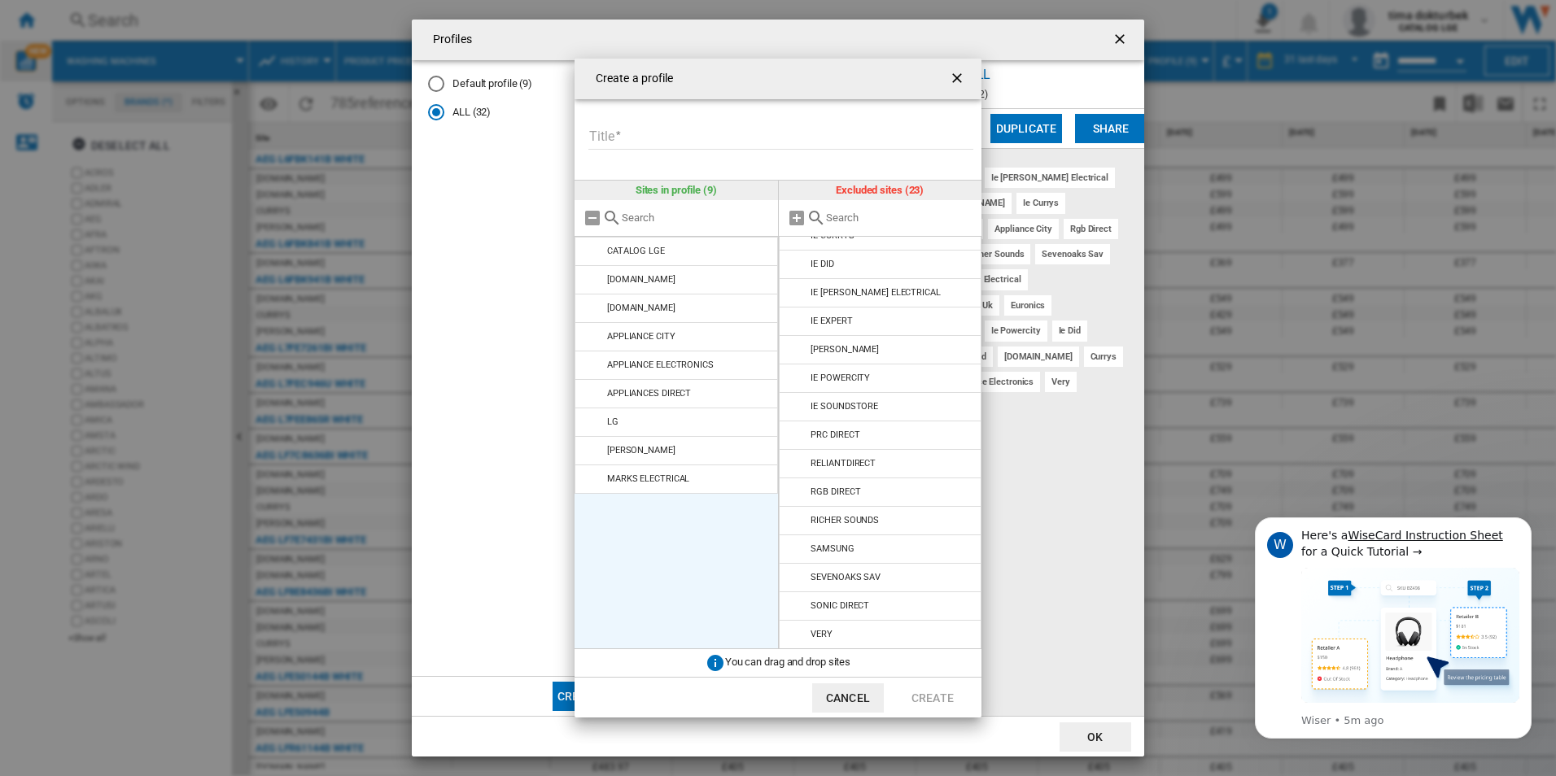
scroll to position [243, 0]
click at [955, 77] on ng-md-icon "getI18NText('BUTTONS.CLOSE_DIALOG')" at bounding box center [959, 80] width 20 height 20
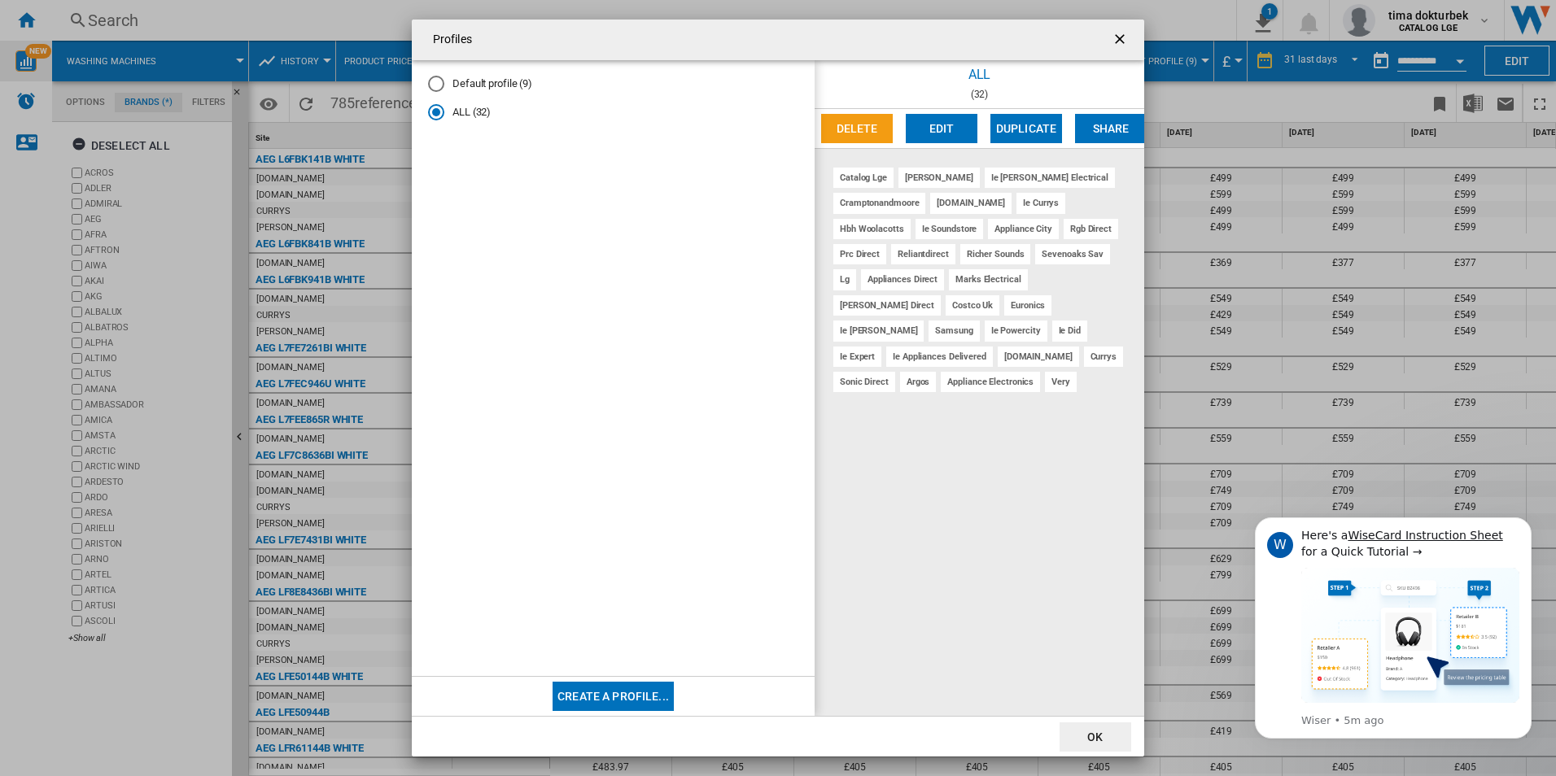
click at [1121, 39] on ng-md-icon "getI18NText('BUTTONS.CLOSE_DIALOG')" at bounding box center [1122, 41] width 20 height 20
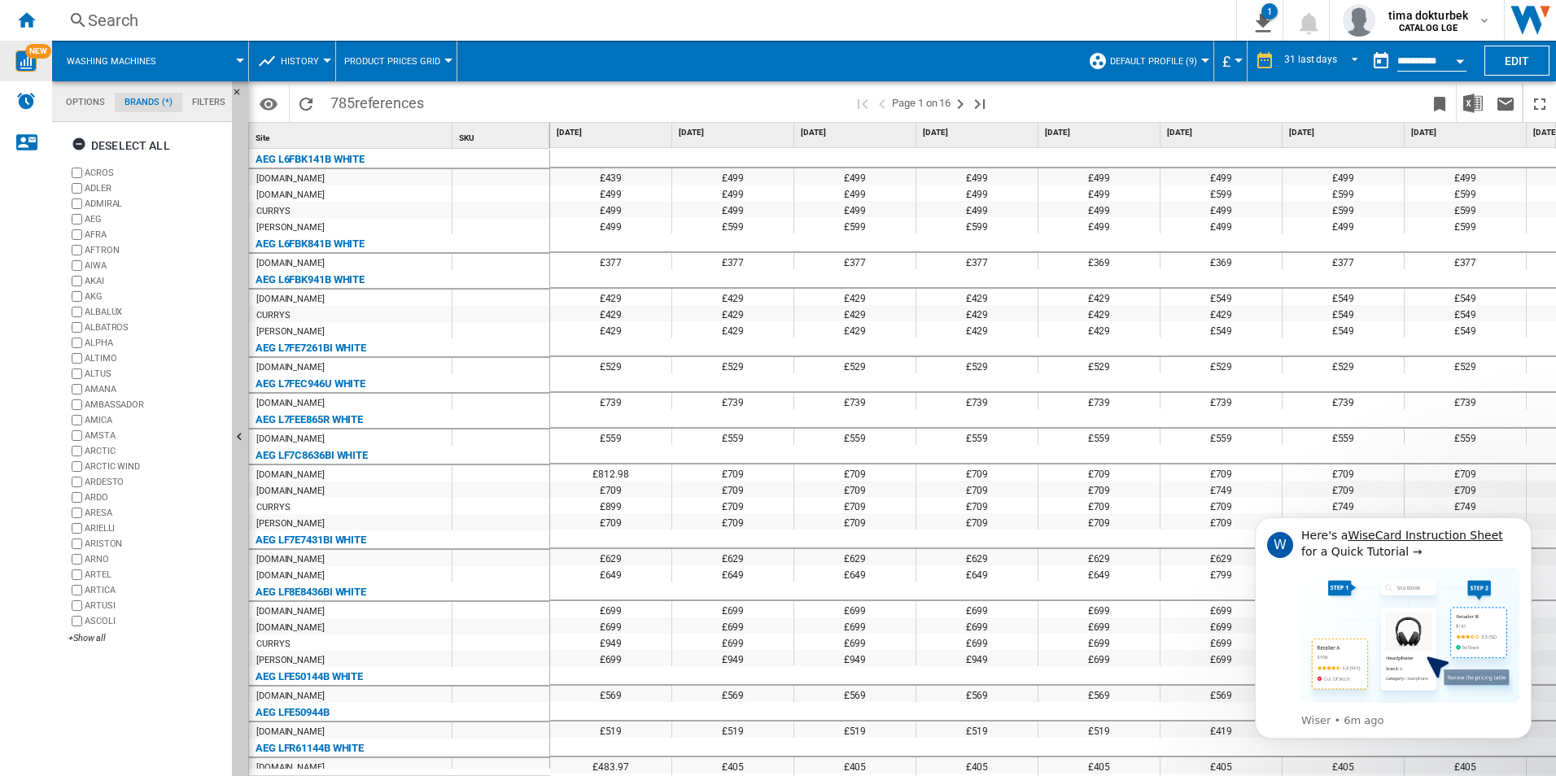
click at [1440, 53] on md-datepicker "**********" at bounding box center [1423, 61] width 116 height 33
click at [1450, 63] on button "Open calendar" at bounding box center [1460, 58] width 29 height 29
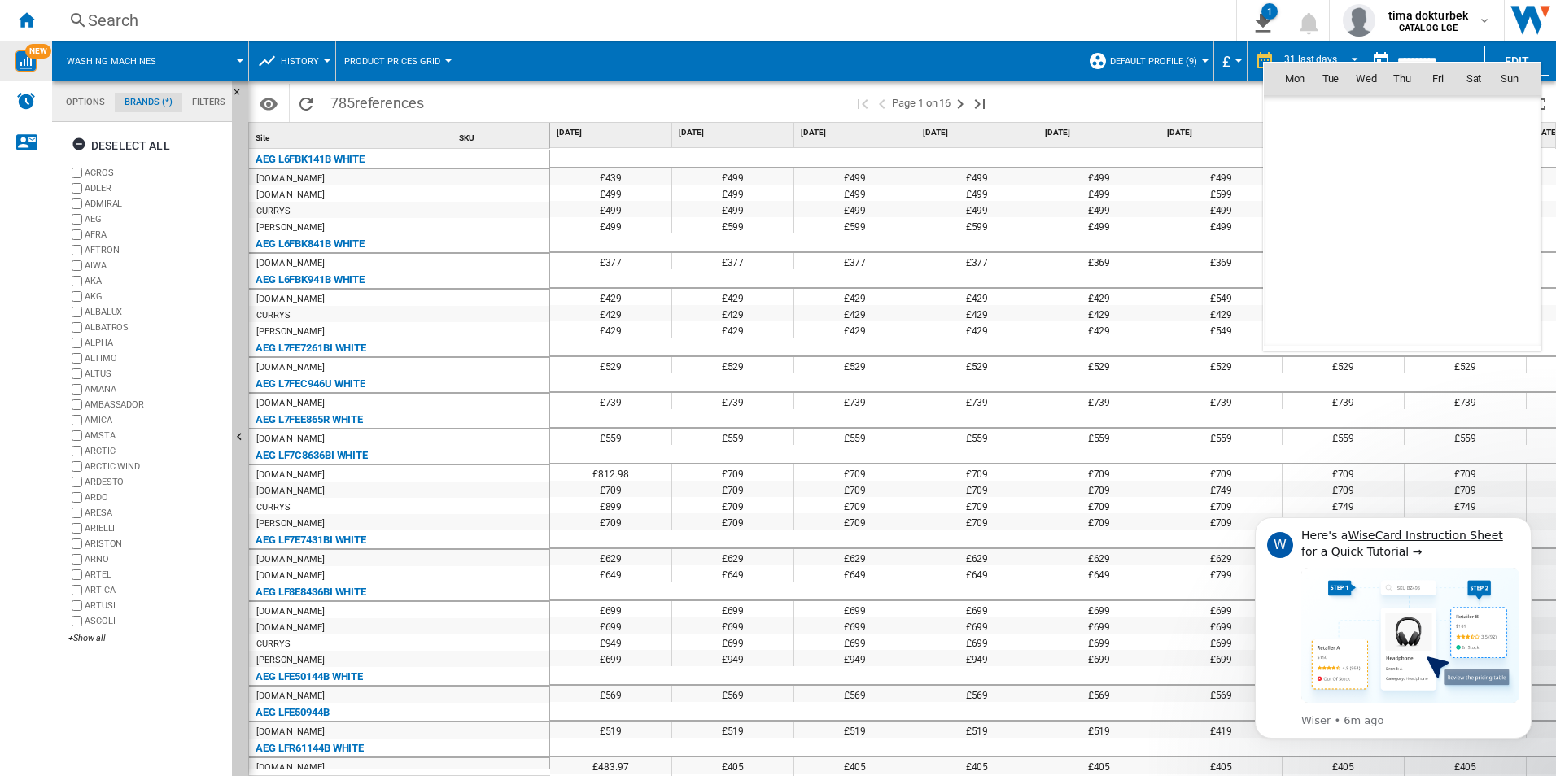
scroll to position [7765, 0]
click at [1320, 119] on md-icon "October 2025" at bounding box center [1327, 114] width 20 height 20
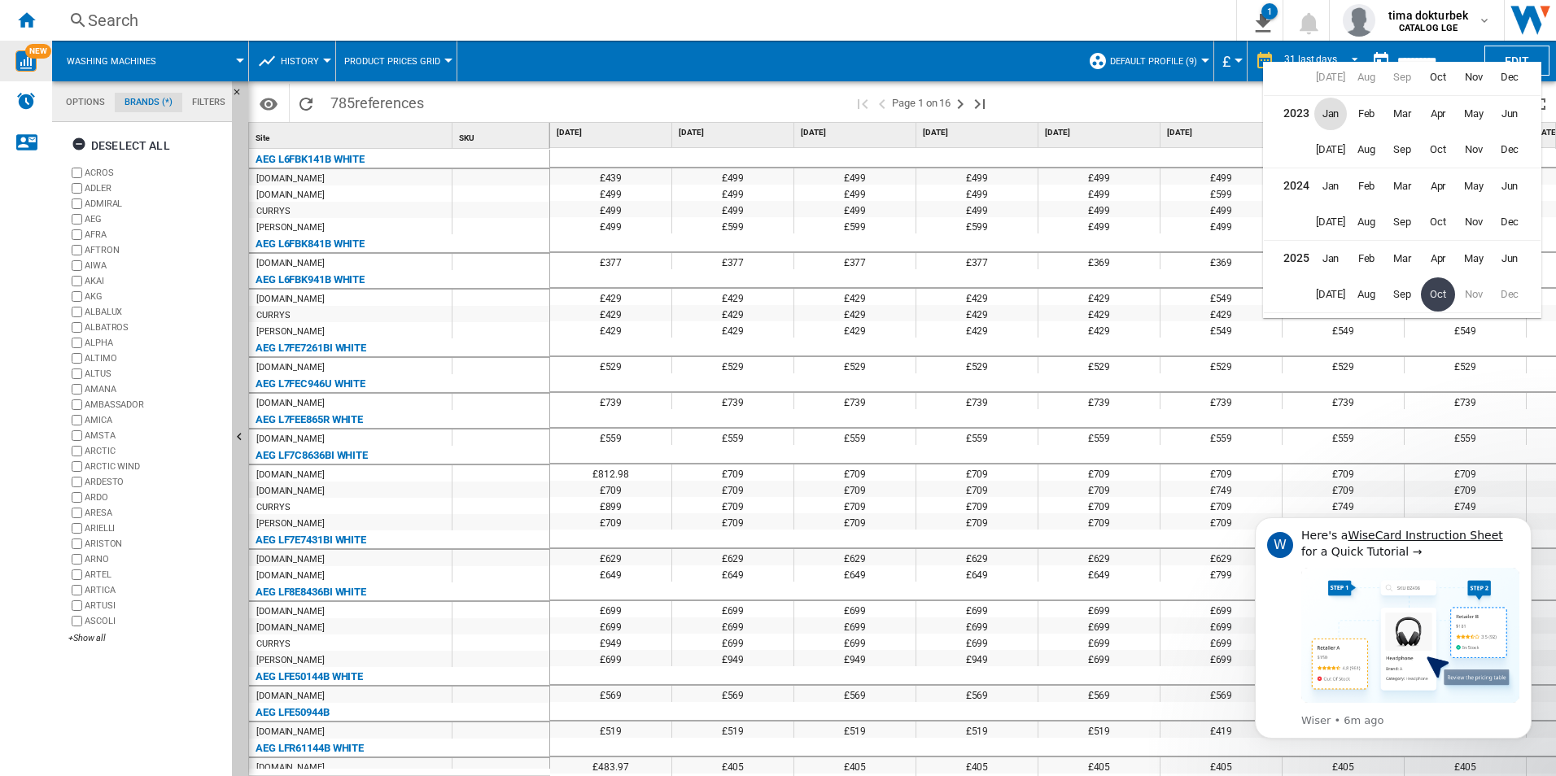
scroll to position [0, 0]
click at [1197, 112] on div at bounding box center [778, 388] width 1556 height 776
